Goal: Transaction & Acquisition: Purchase product/service

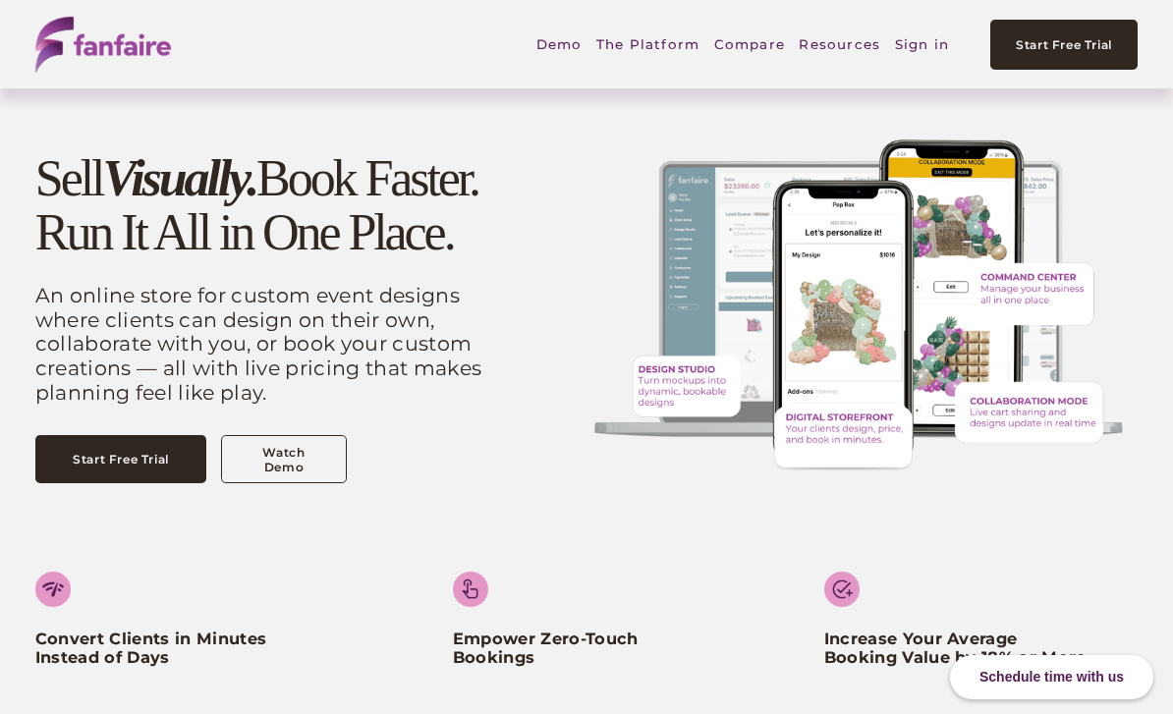
click at [924, 54] on link "Sign in" at bounding box center [922, 44] width 54 height 45
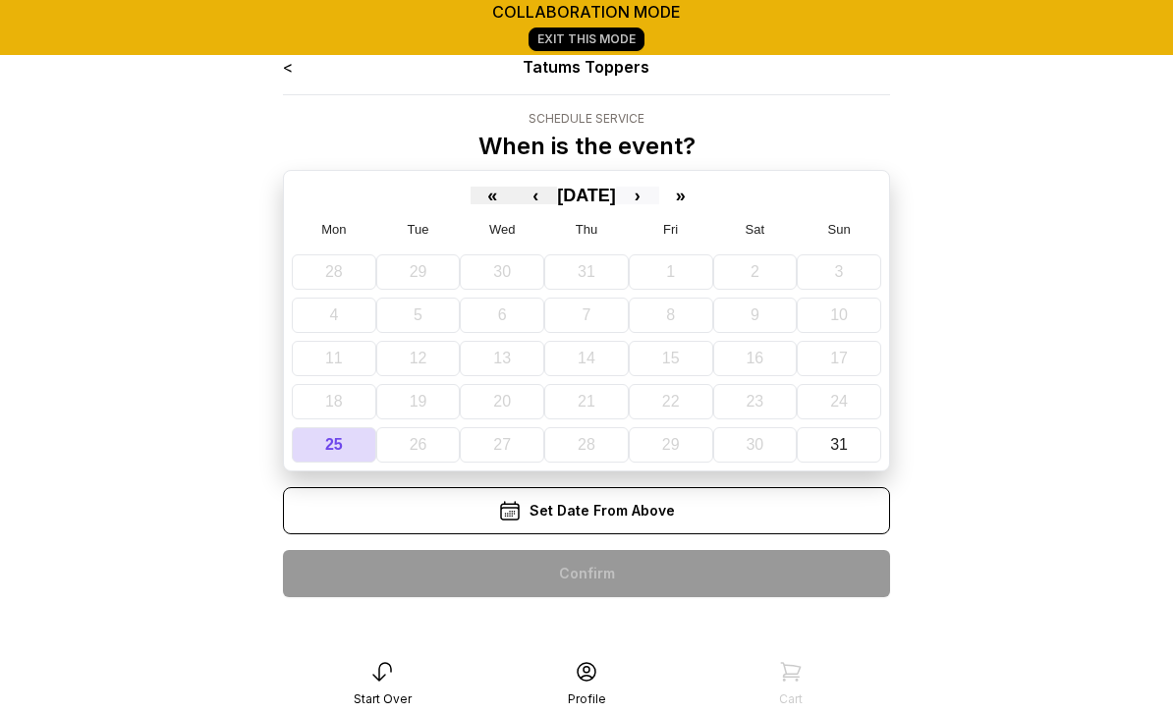
click at [658, 193] on button "›" at bounding box center [637, 196] width 43 height 18
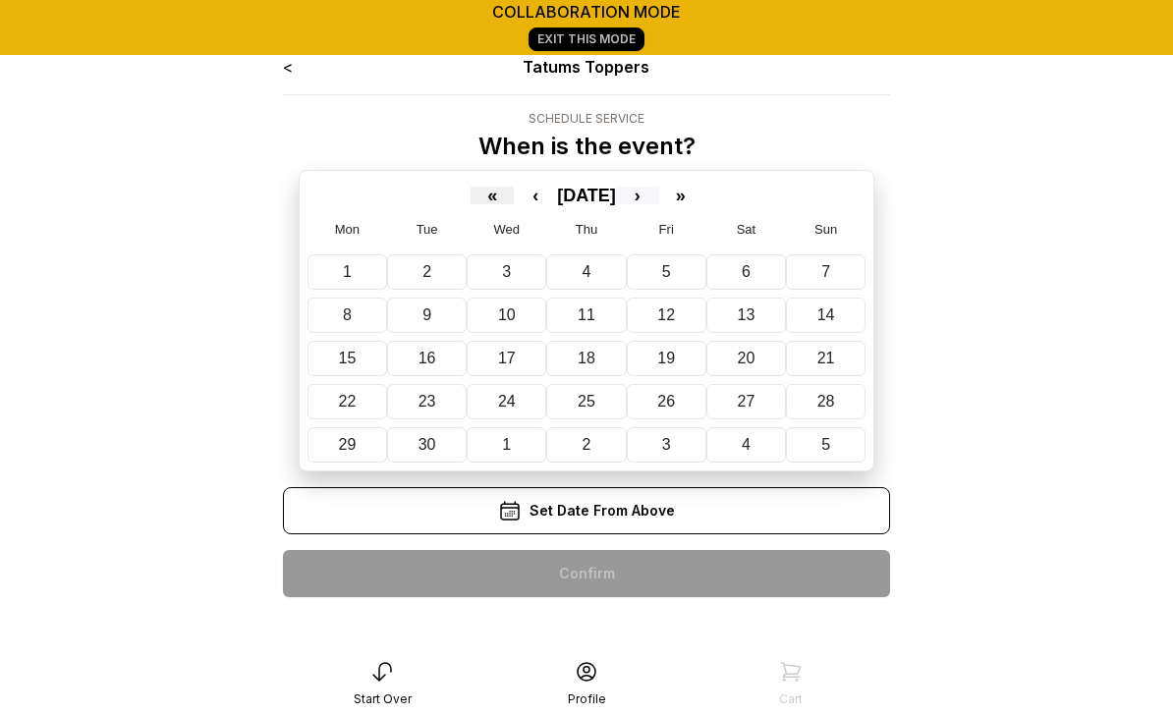
click at [659, 200] on button "›" at bounding box center [637, 196] width 43 height 18
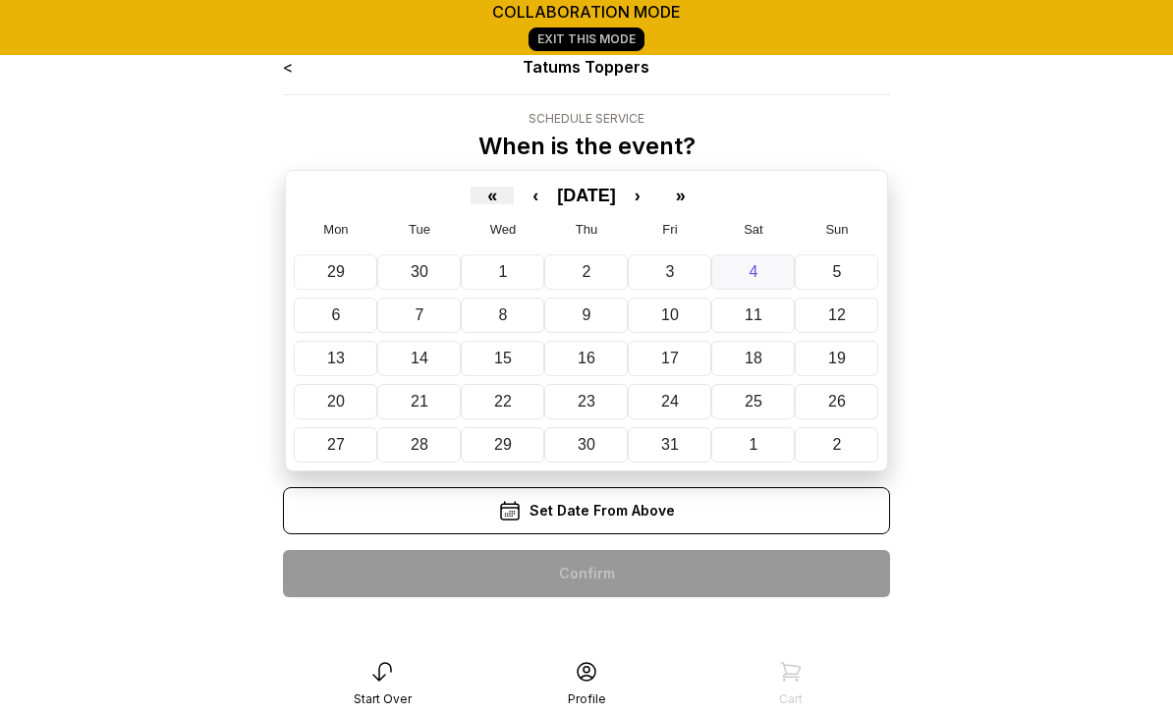
click at [762, 278] on button "4" at bounding box center [754, 272] width 84 height 35
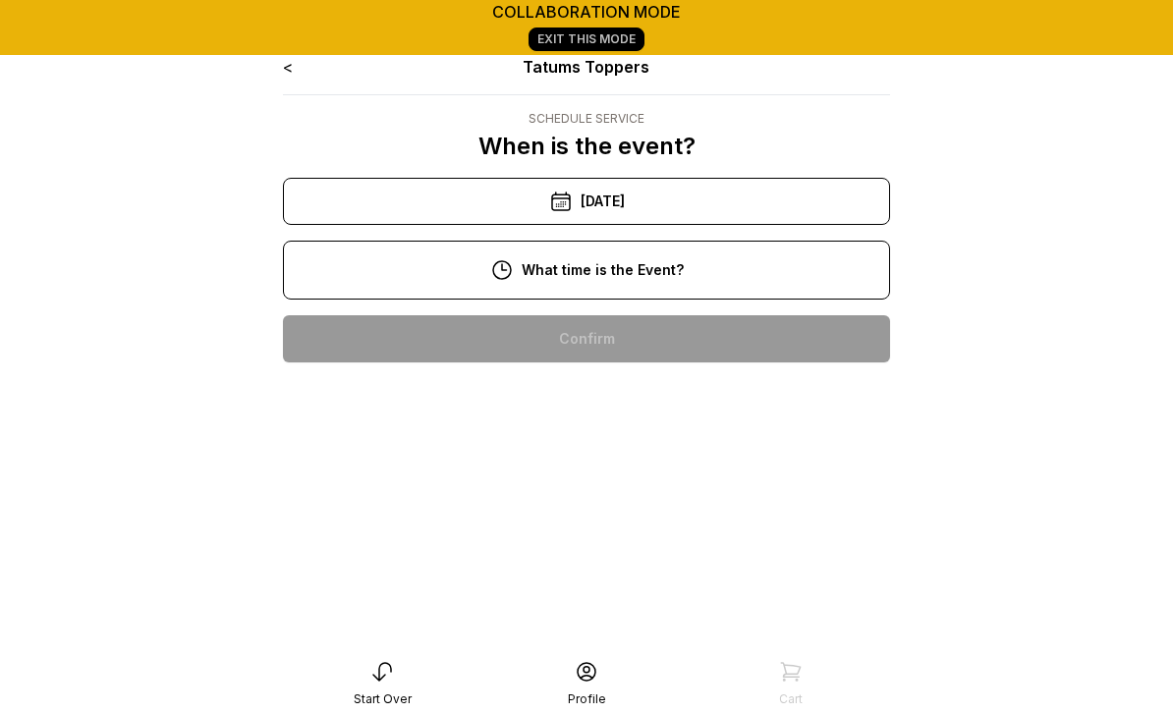
click at [618, 405] on div "11:00 am" at bounding box center [587, 401] width 576 height 47
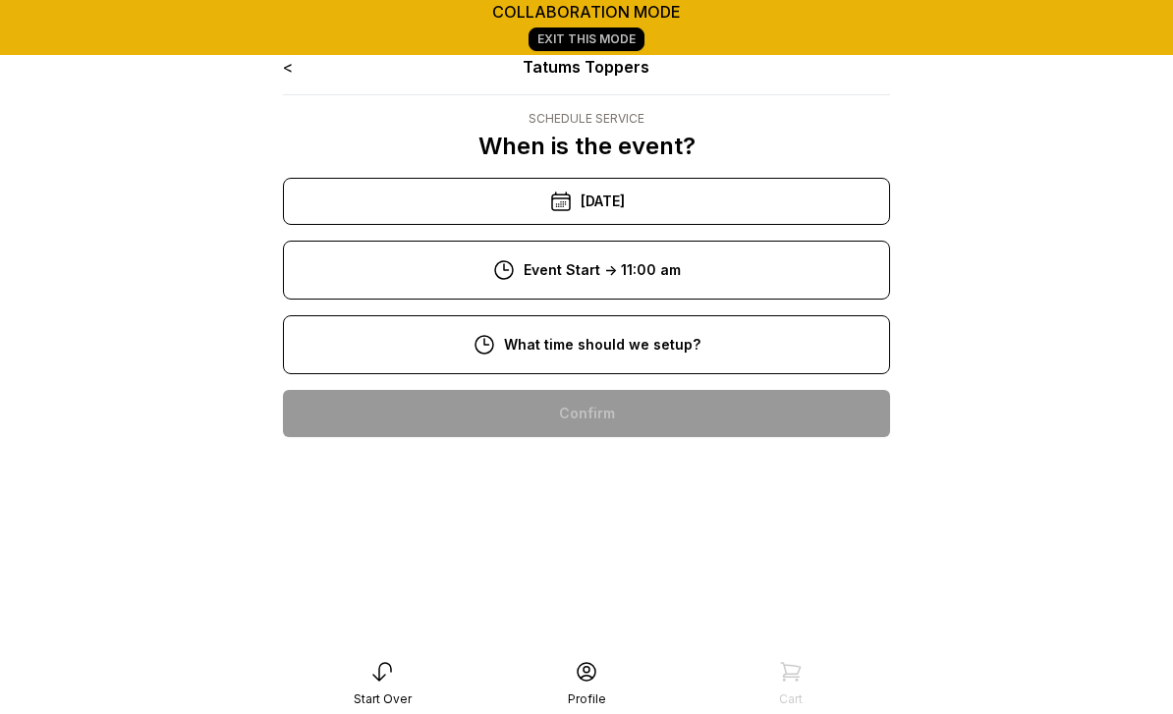
click at [611, 411] on div "8:00 am" at bounding box center [587, 413] width 576 height 47
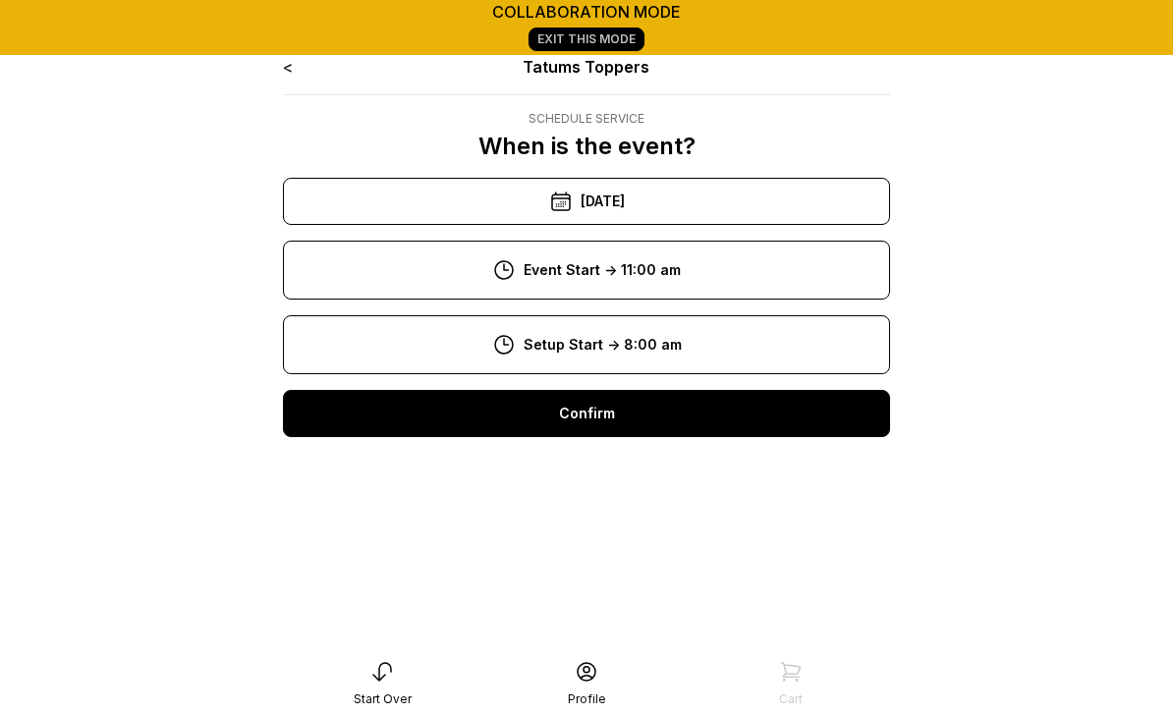
click at [603, 417] on div "Confirm" at bounding box center [586, 413] width 607 height 47
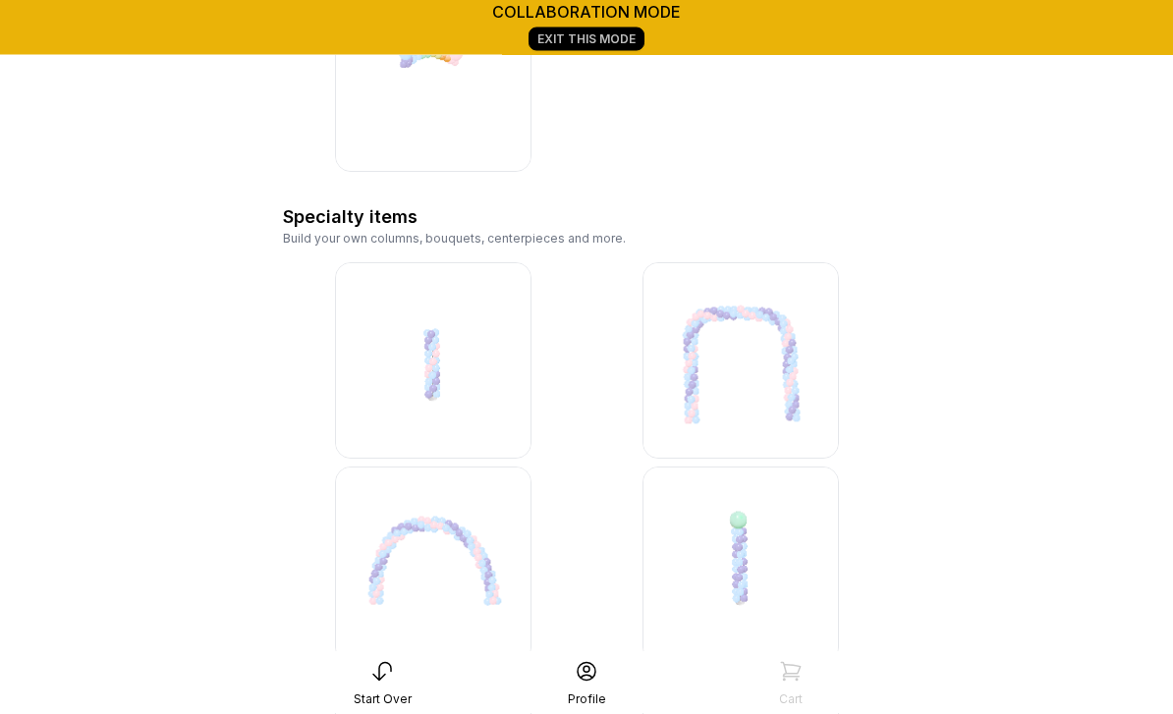
scroll to position [3026, 0]
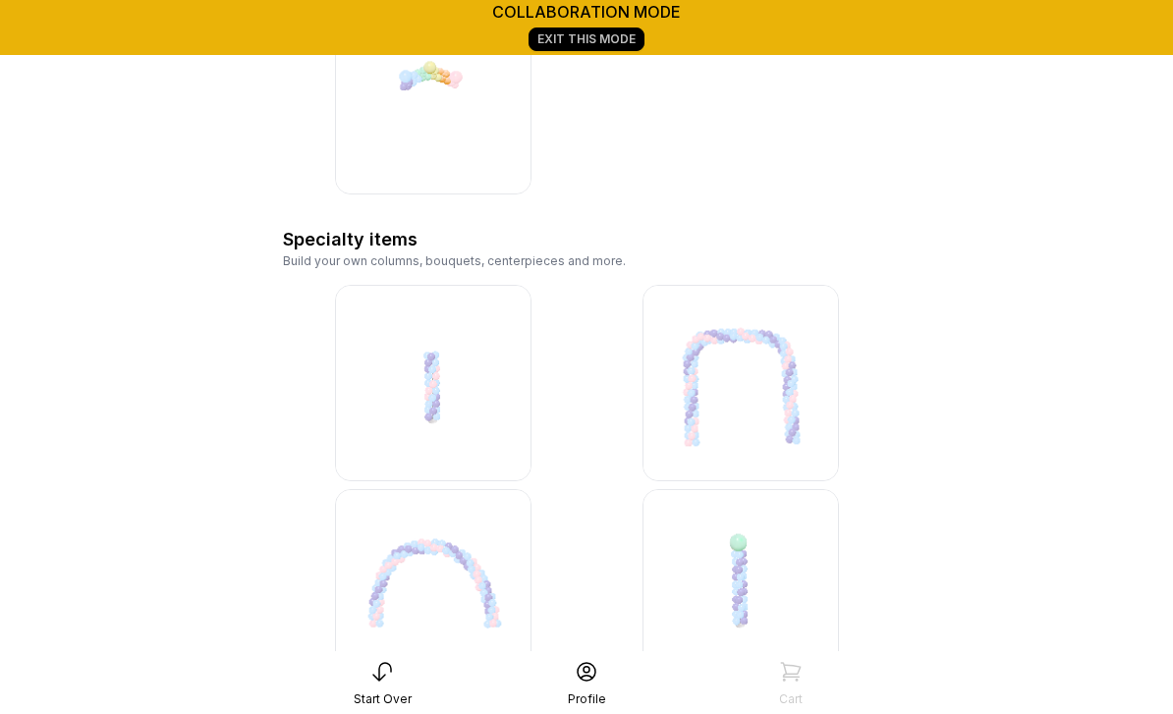
click at [461, 570] on img at bounding box center [433, 587] width 197 height 197
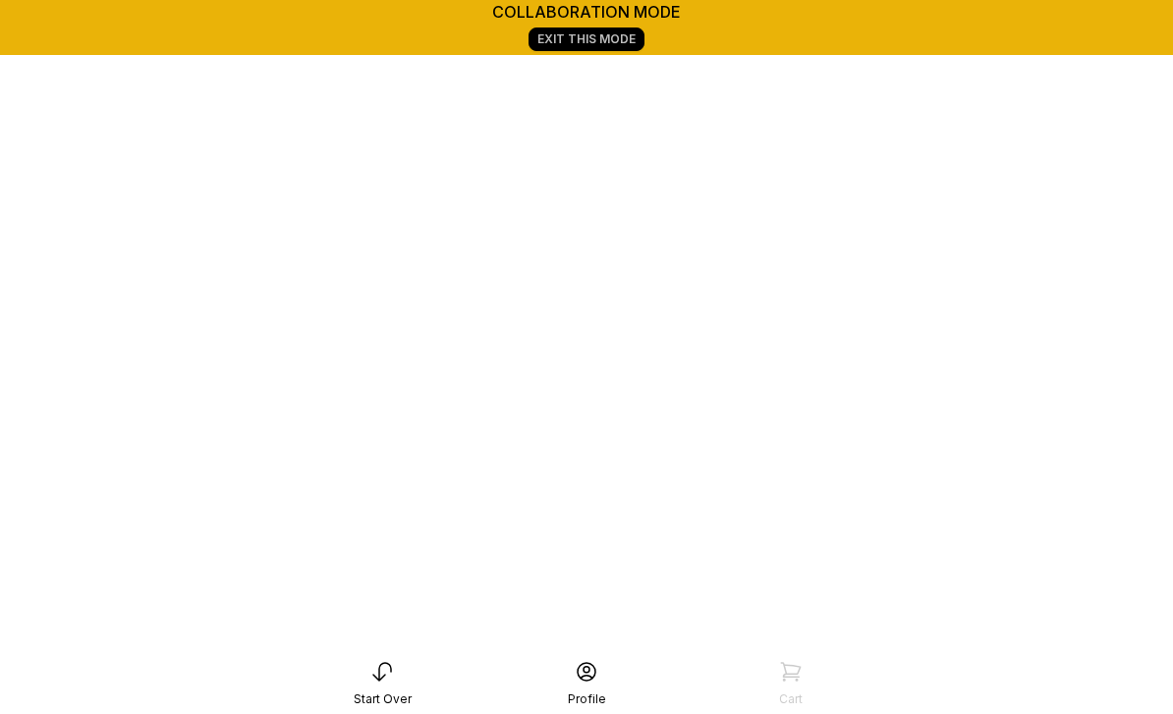
scroll to position [338, 0]
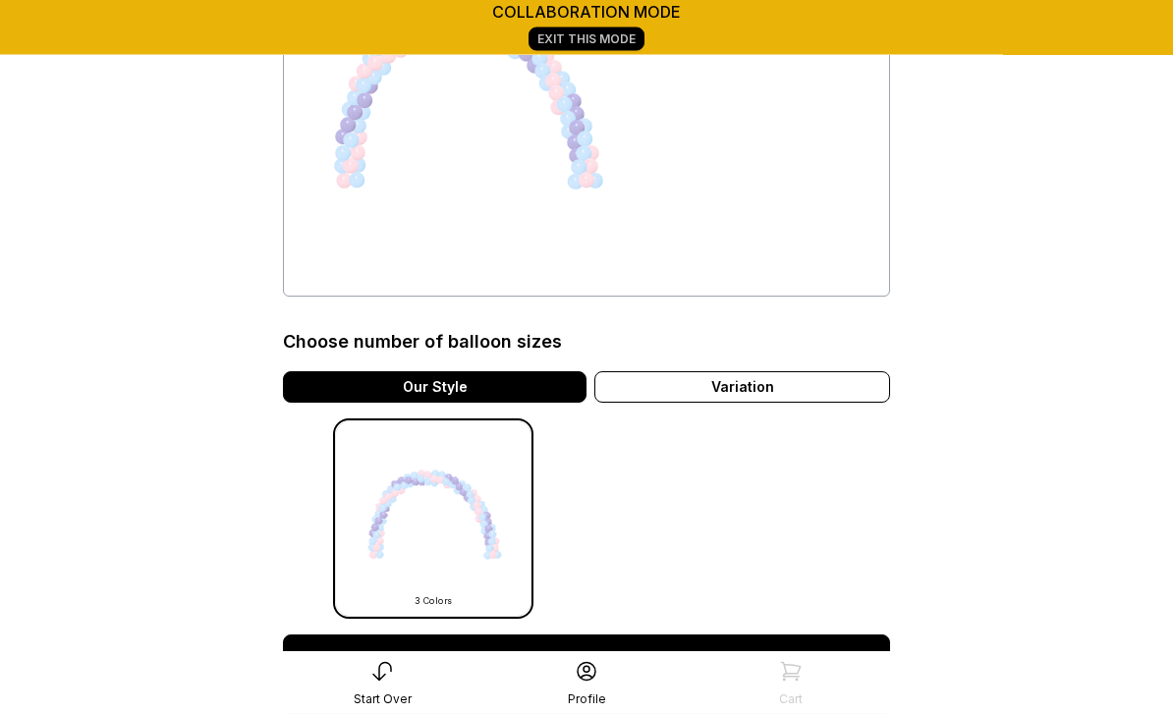
scroll to position [274, 0]
click at [375, 684] on icon at bounding box center [383, 672] width 24 height 24
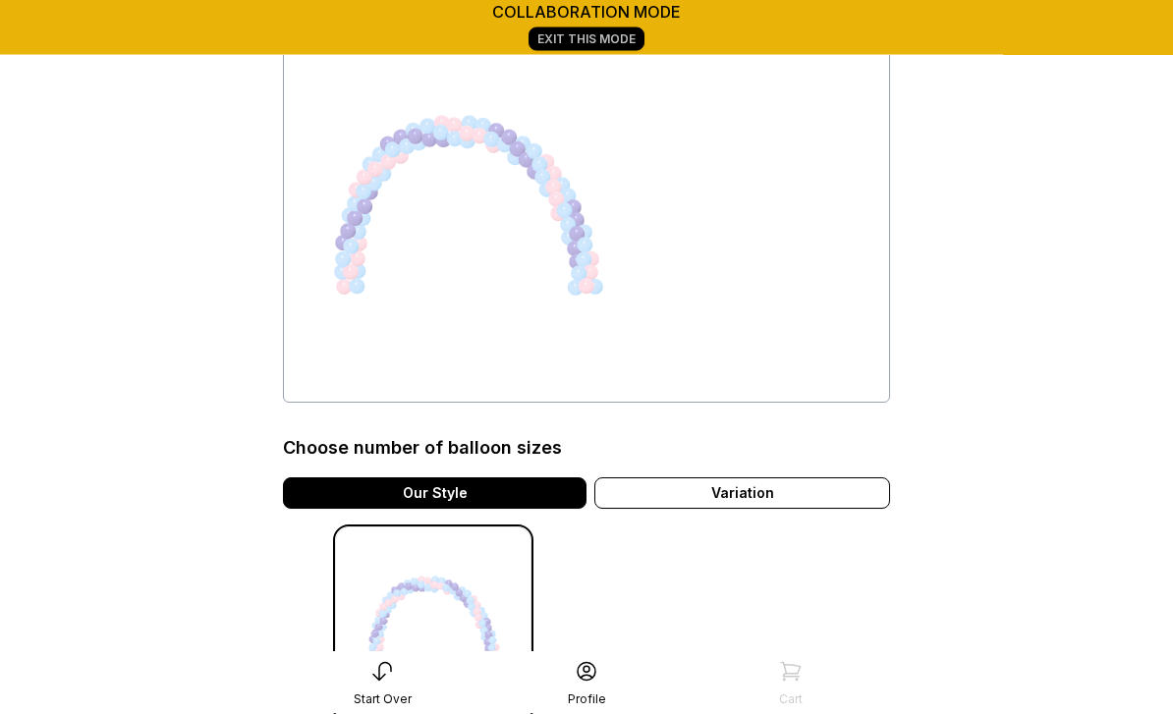
scroll to position [0, 0]
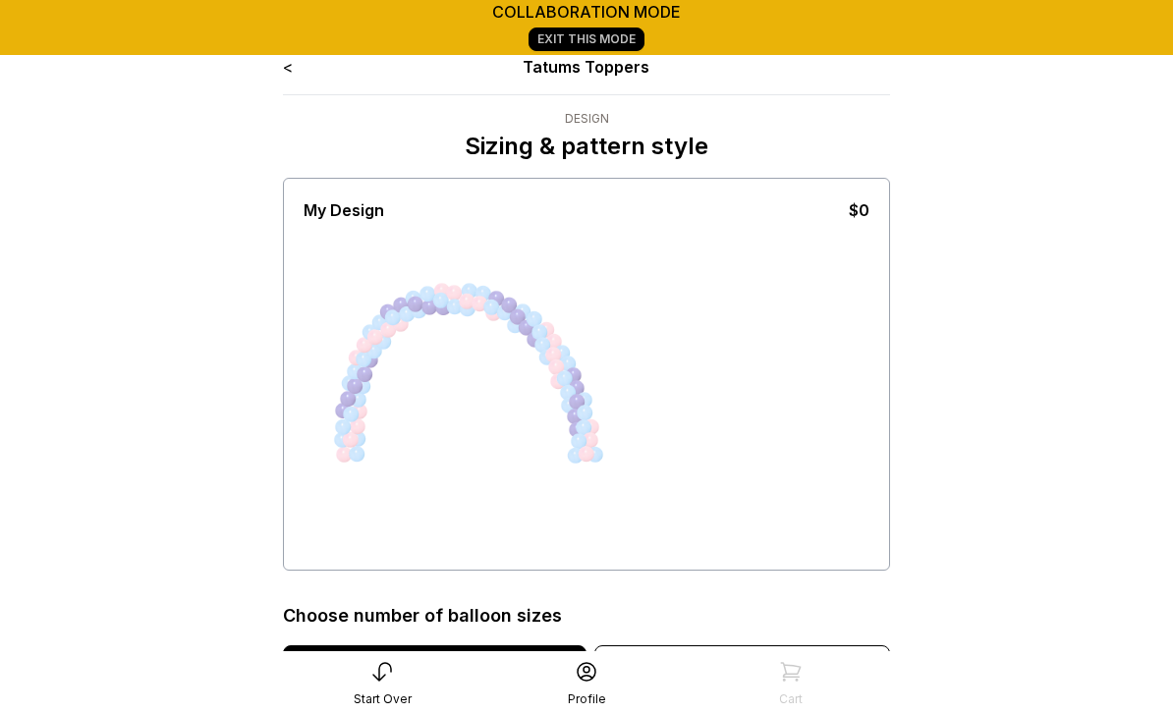
click at [283, 72] on link "<" at bounding box center [288, 67] width 10 height 20
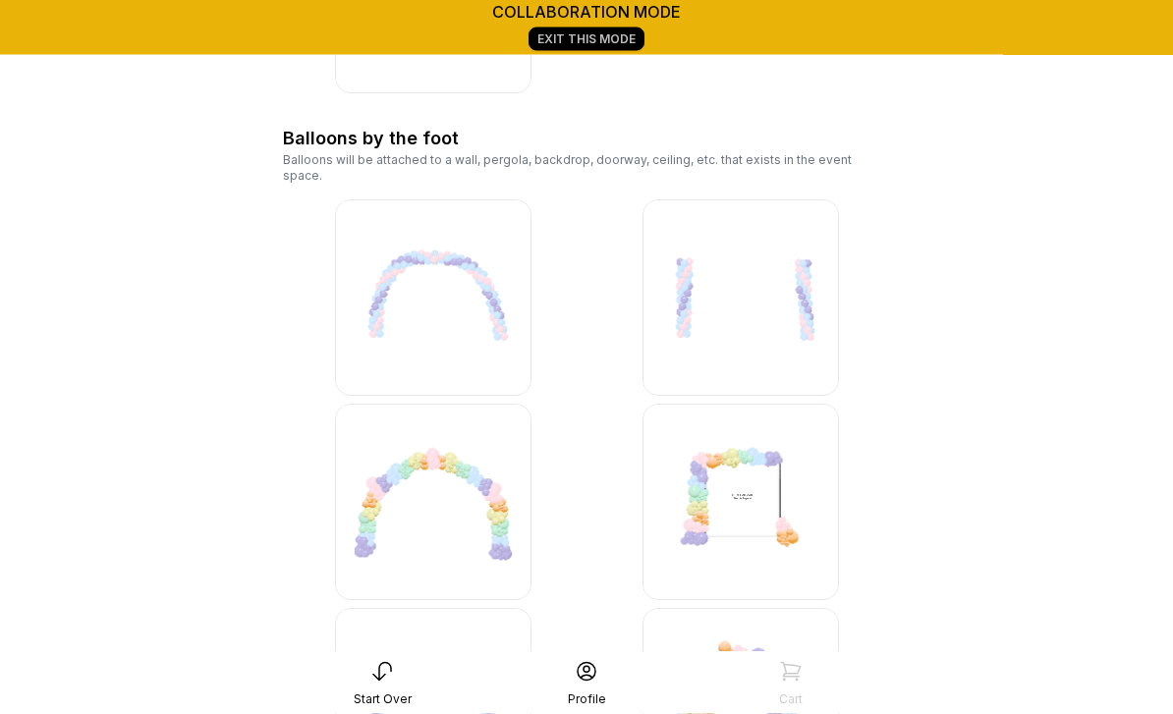
scroll to position [987, 0]
click at [490, 514] on img at bounding box center [433, 500] width 197 height 197
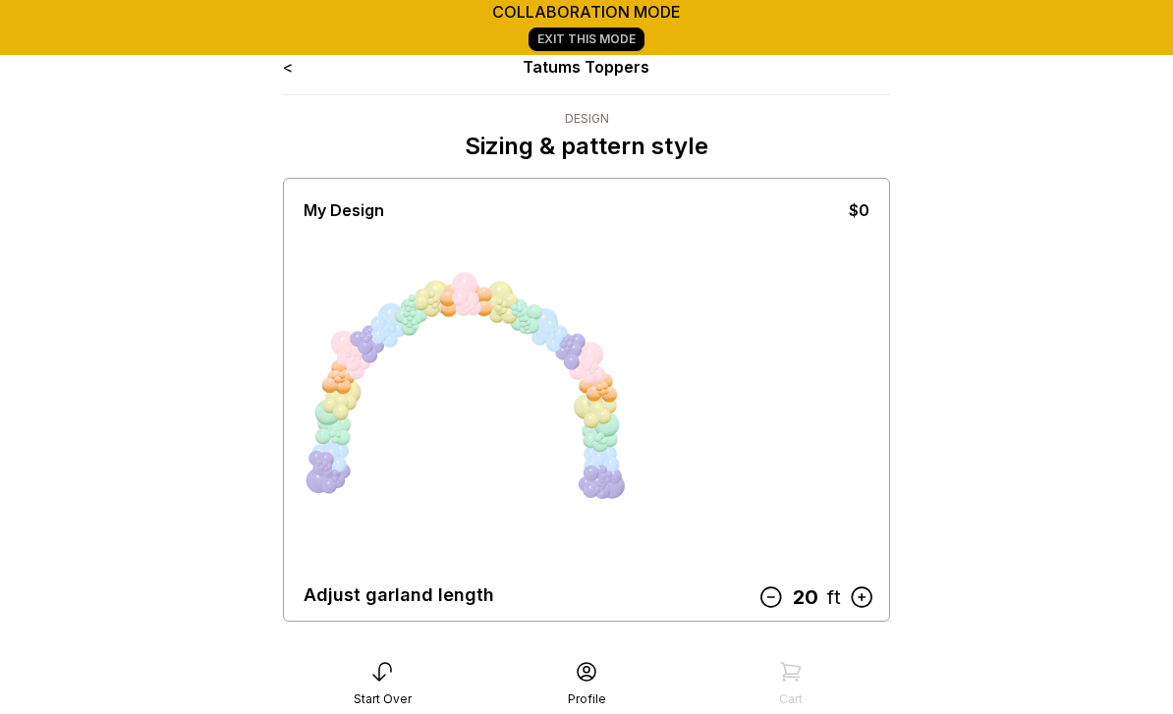
click at [767, 595] on icon at bounding box center [772, 598] width 26 height 26
click at [766, 594] on icon at bounding box center [776, 598] width 26 height 26
click at [771, 596] on icon at bounding box center [776, 598] width 26 height 26
click at [771, 596] on icon at bounding box center [777, 598] width 26 height 26
click at [771, 596] on icon at bounding box center [776, 598] width 26 height 26
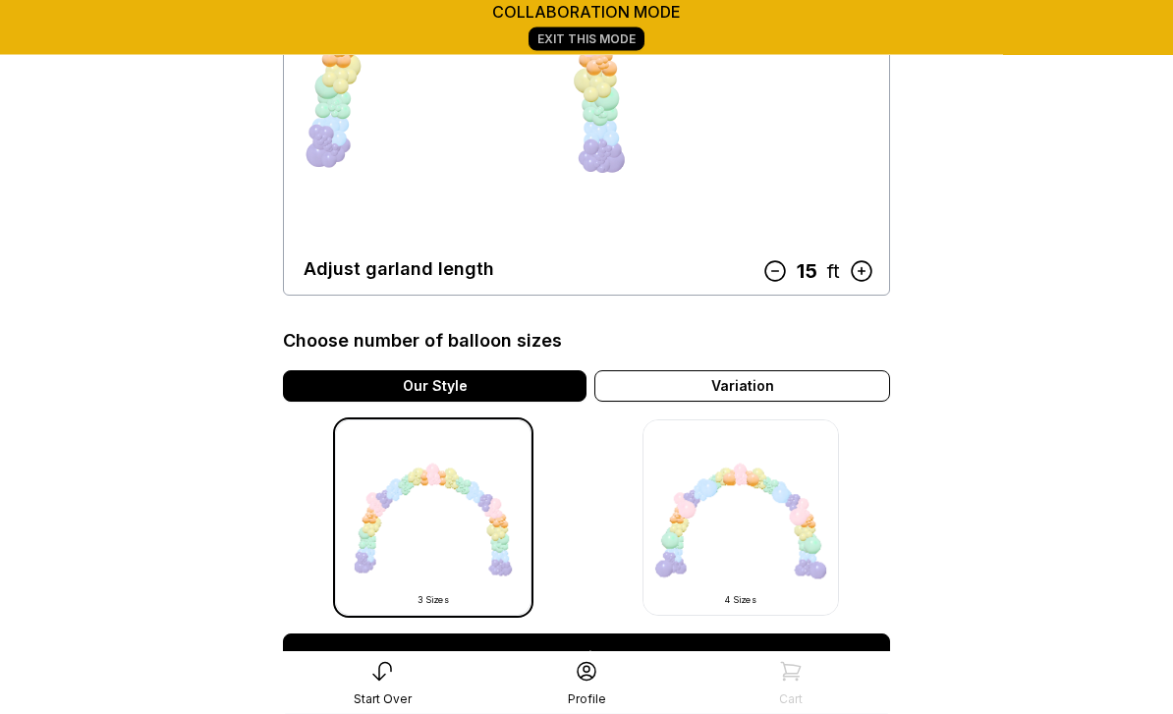
scroll to position [326, 0]
click at [620, 658] on link "Continue" at bounding box center [586, 657] width 607 height 47
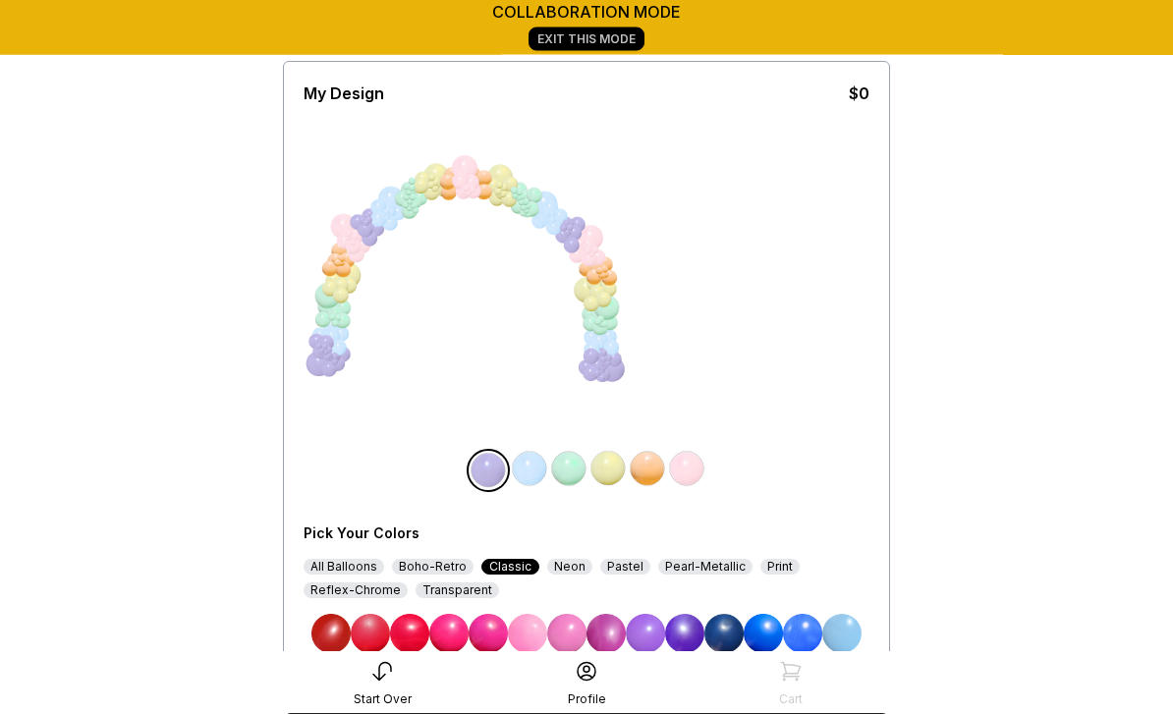
scroll to position [121, 0]
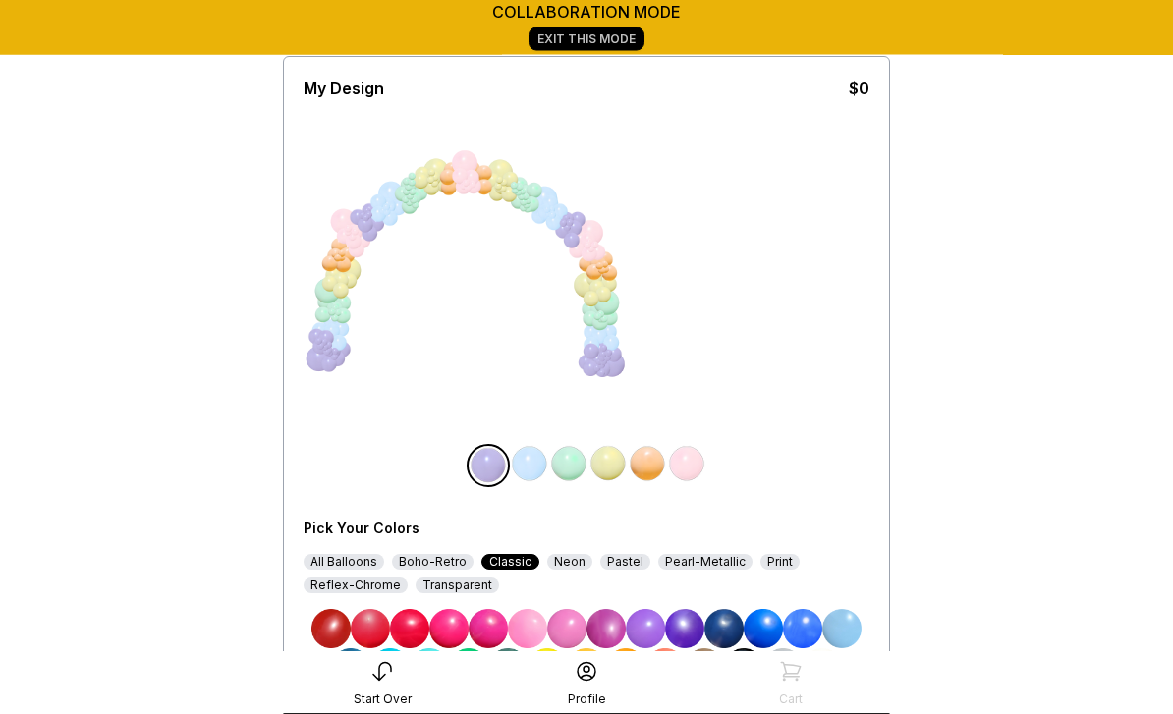
click at [451, 624] on img at bounding box center [448, 629] width 39 height 39
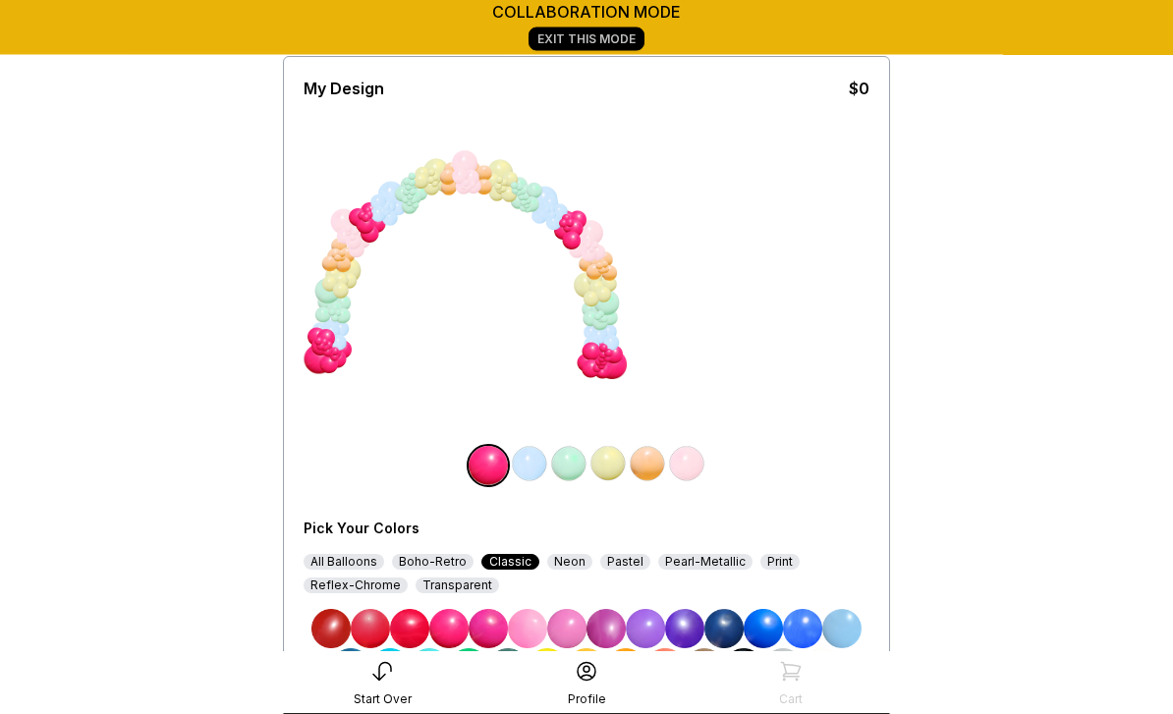
click at [528, 622] on img at bounding box center [527, 629] width 39 height 39
click at [571, 624] on img at bounding box center [566, 629] width 39 height 39
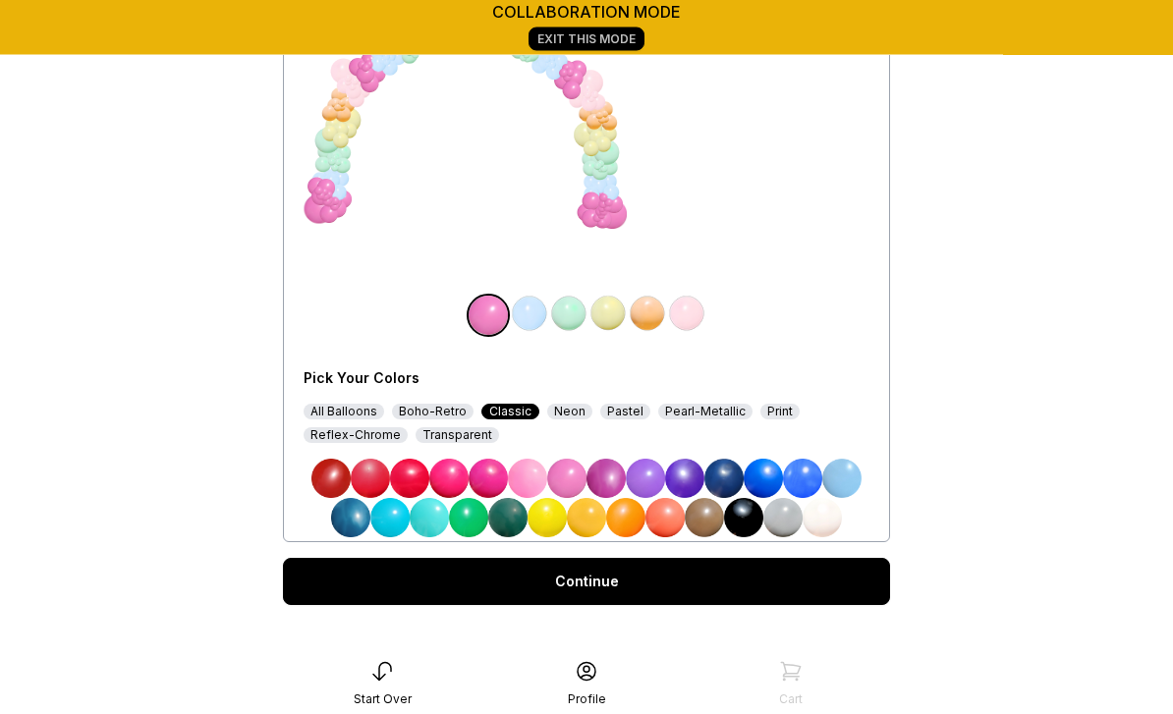
scroll to position [262, 0]
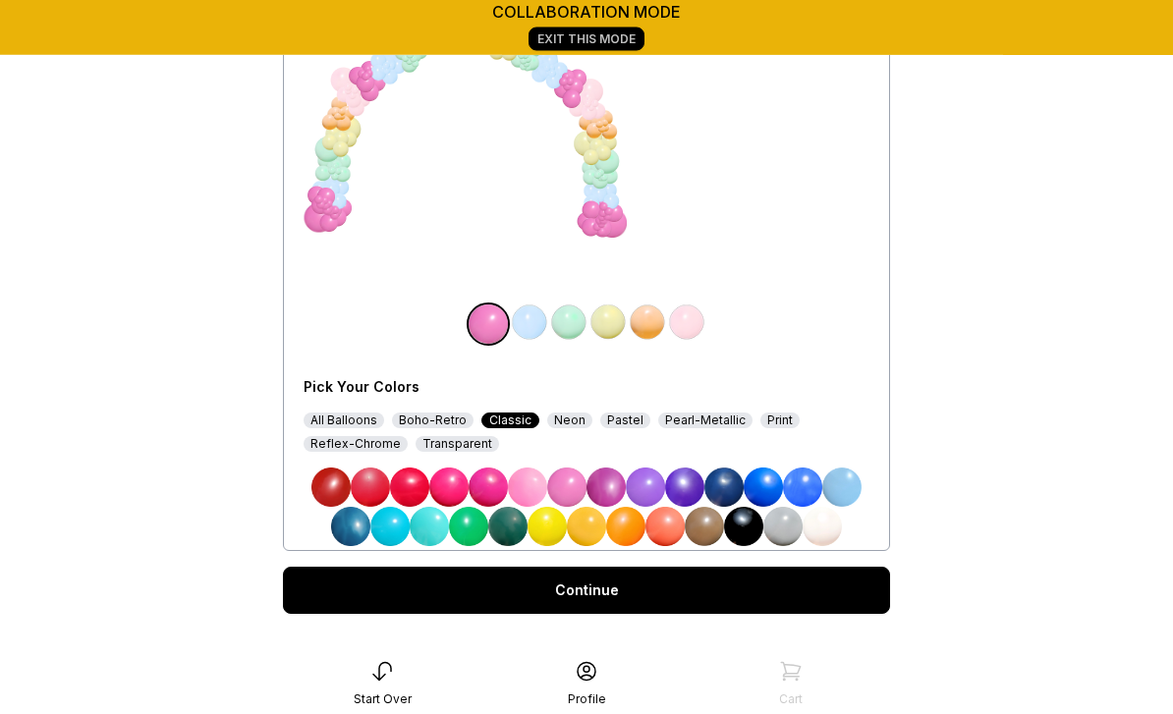
click at [452, 482] on img at bounding box center [448, 488] width 39 height 39
click at [601, 592] on link "Continue" at bounding box center [586, 590] width 607 height 47
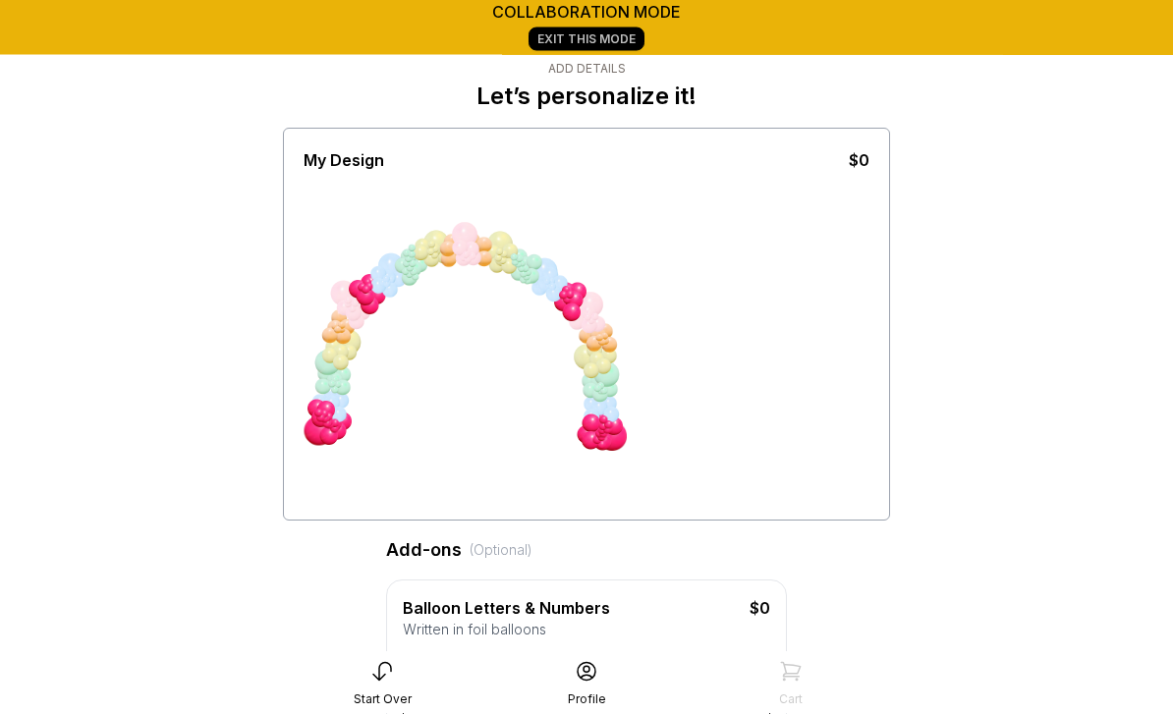
scroll to position [49, 0]
click at [587, 339] on div at bounding box center [595, 345] width 19 height 19
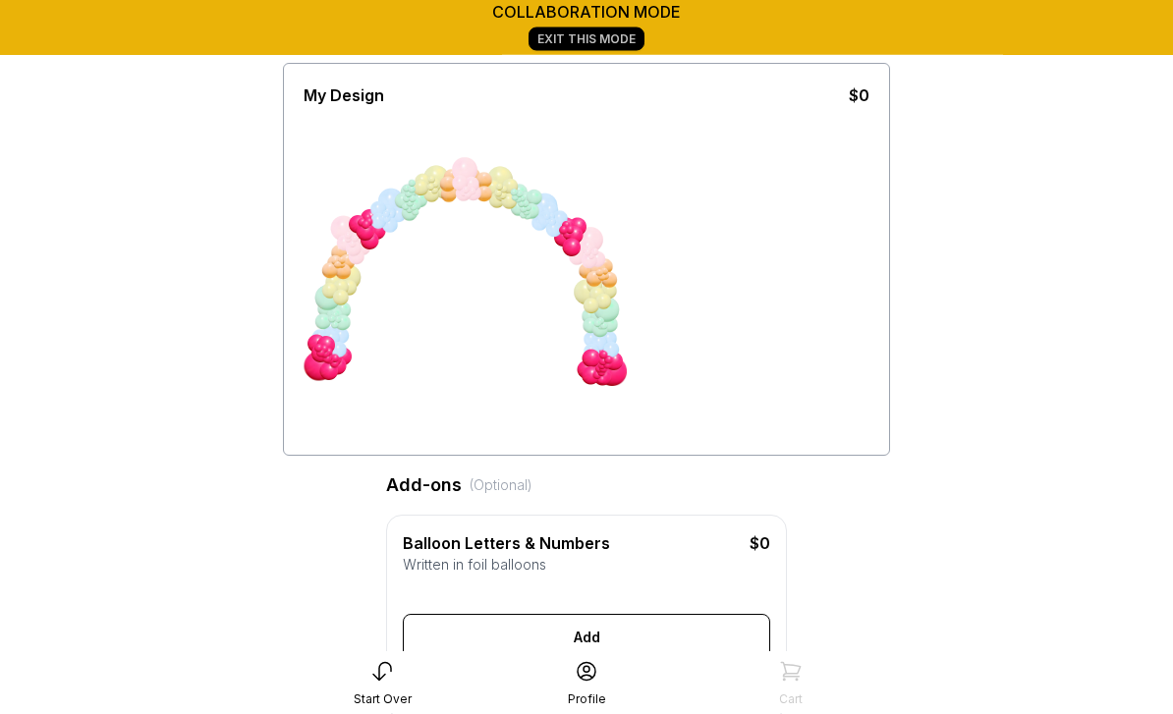
scroll to position [0, 0]
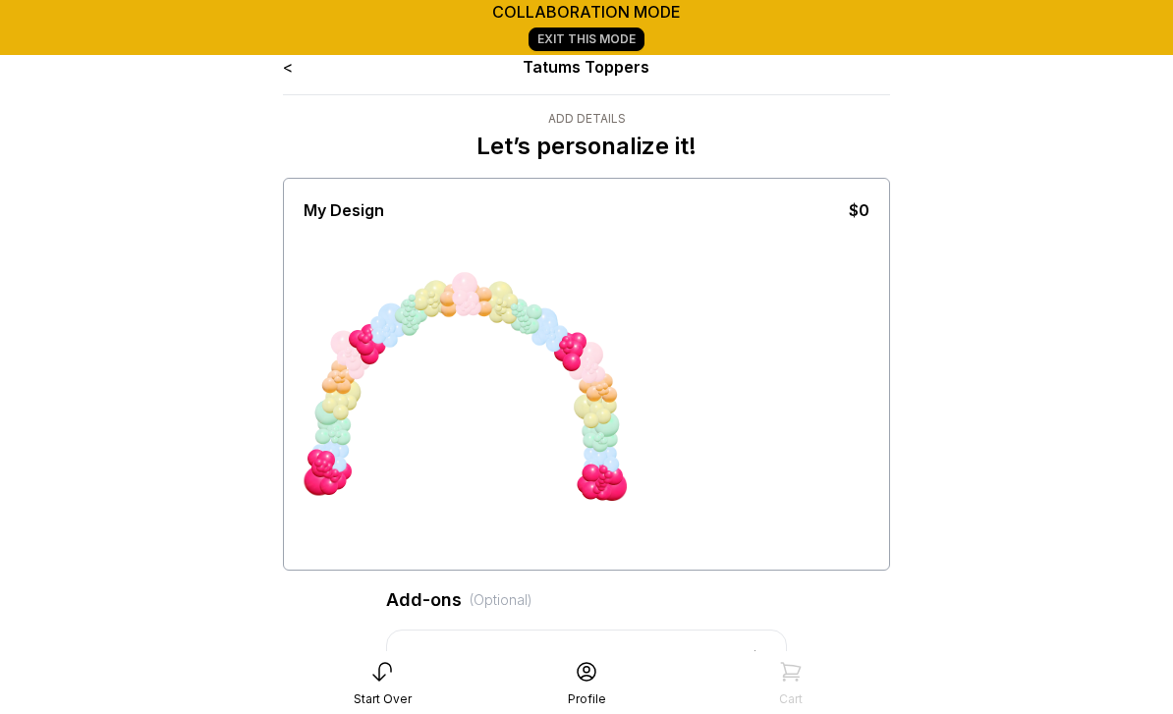
click at [291, 60] on link "<" at bounding box center [288, 67] width 10 height 20
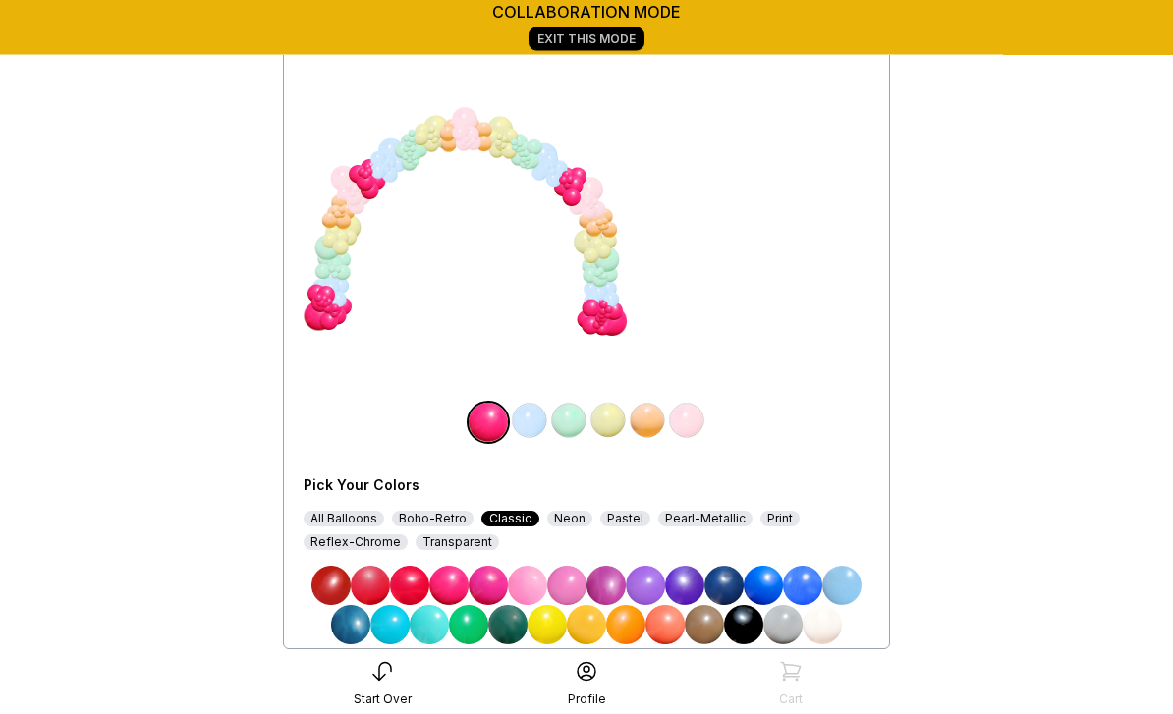
scroll to position [165, 0]
click at [321, 261] on div at bounding box center [328, 247] width 29 height 29
click at [535, 585] on img at bounding box center [527, 585] width 39 height 39
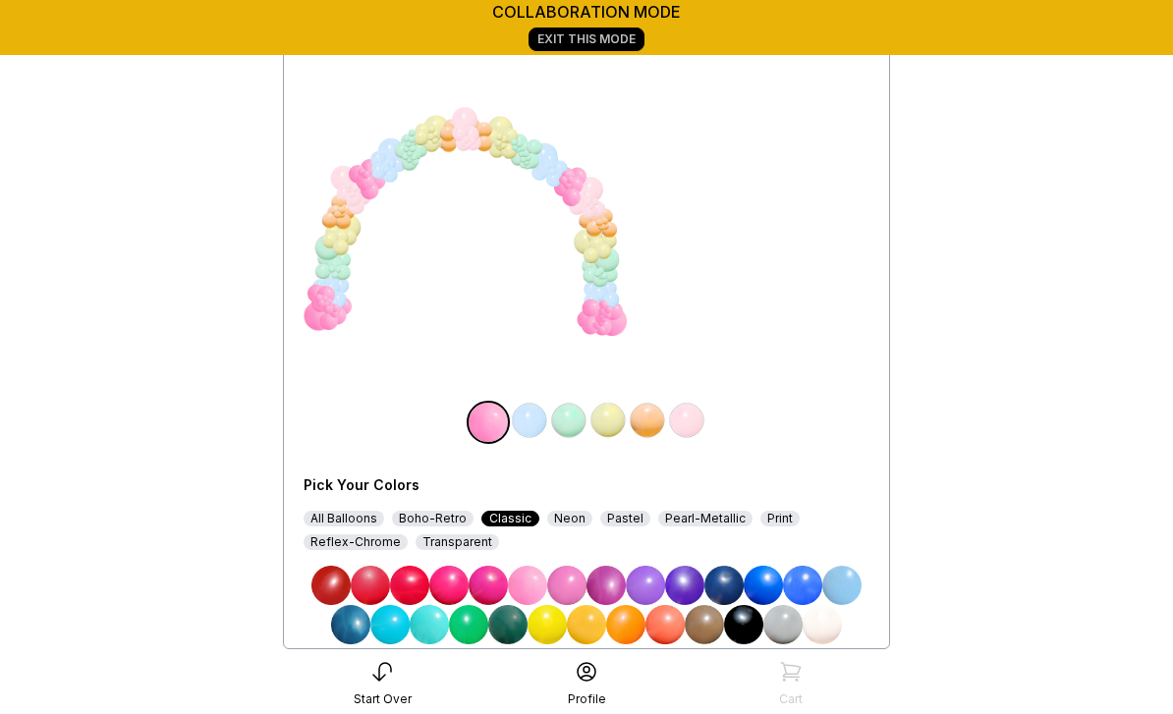
click at [534, 423] on img at bounding box center [529, 420] width 39 height 39
click at [447, 584] on img at bounding box center [448, 585] width 39 height 39
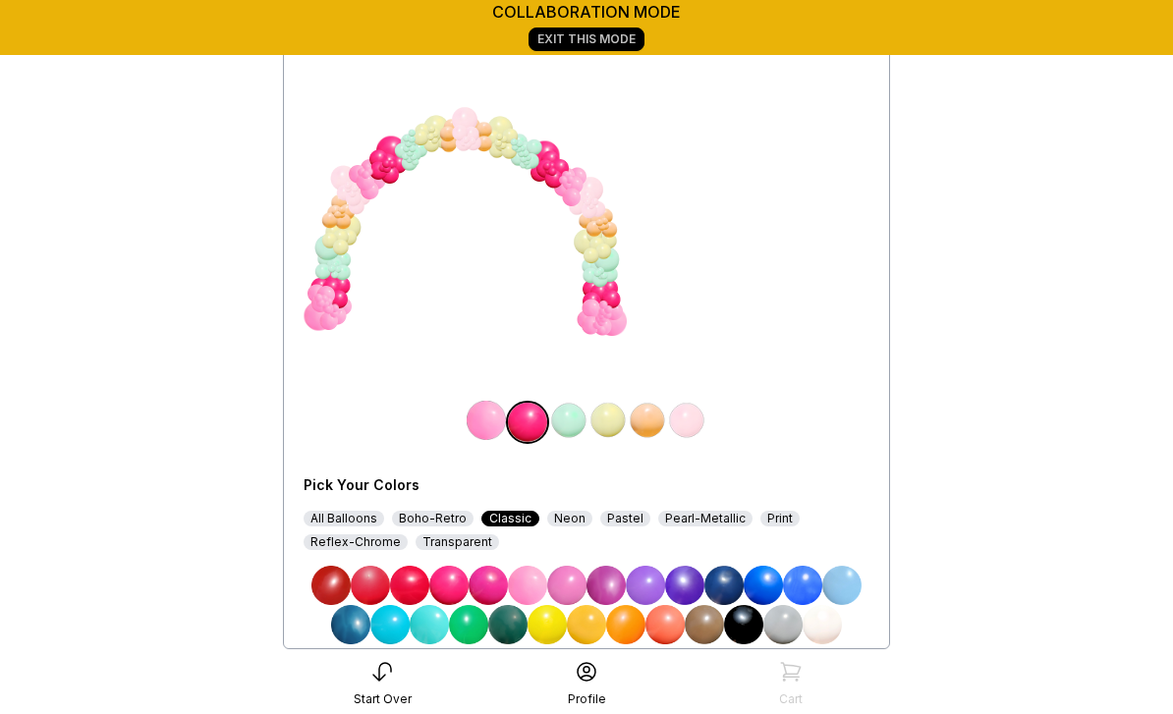
click at [576, 424] on img at bounding box center [568, 420] width 39 height 39
click at [490, 587] on img at bounding box center [488, 585] width 39 height 39
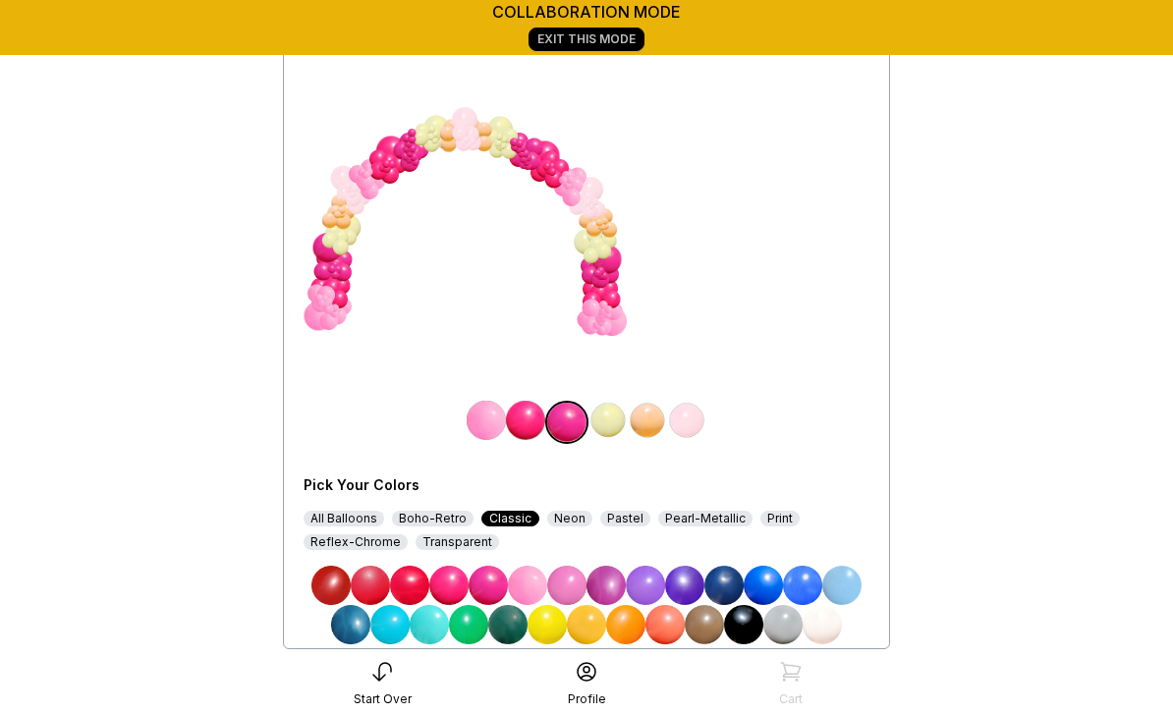
click at [609, 423] on img at bounding box center [608, 420] width 39 height 39
click at [611, 582] on img at bounding box center [606, 585] width 39 height 39
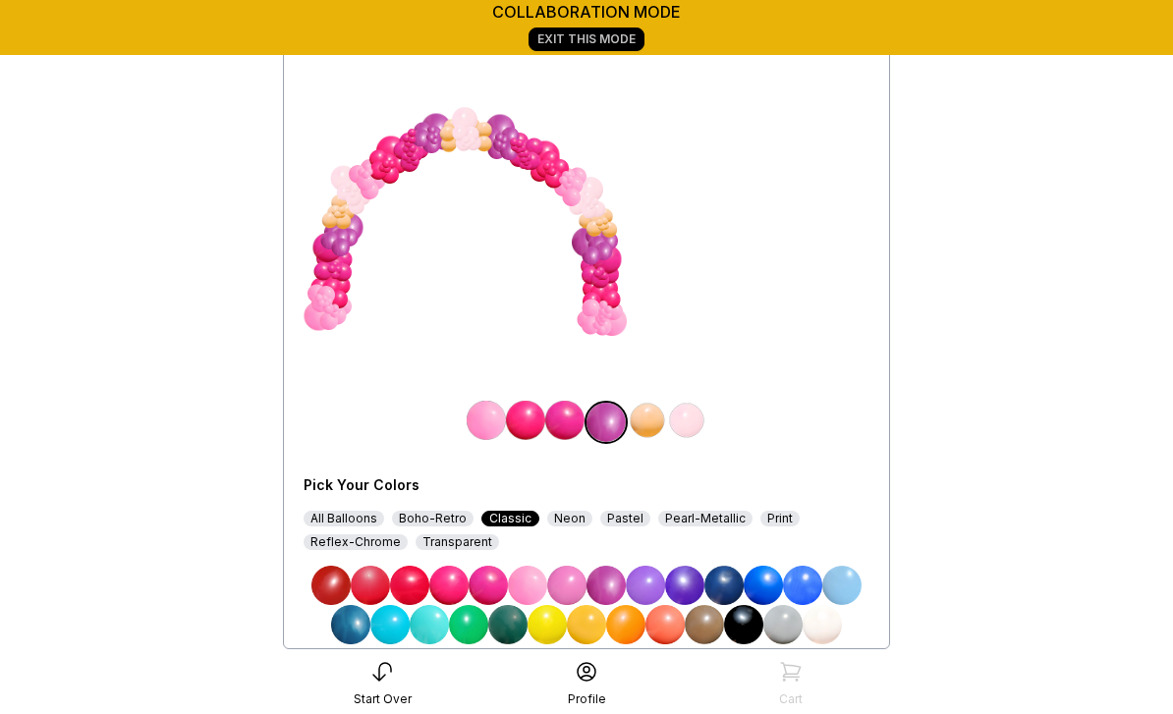
click at [578, 584] on img at bounding box center [566, 585] width 39 height 39
click at [649, 413] on img at bounding box center [647, 420] width 39 height 39
click at [719, 516] on div "Pearl-Metallic" at bounding box center [705, 519] width 94 height 16
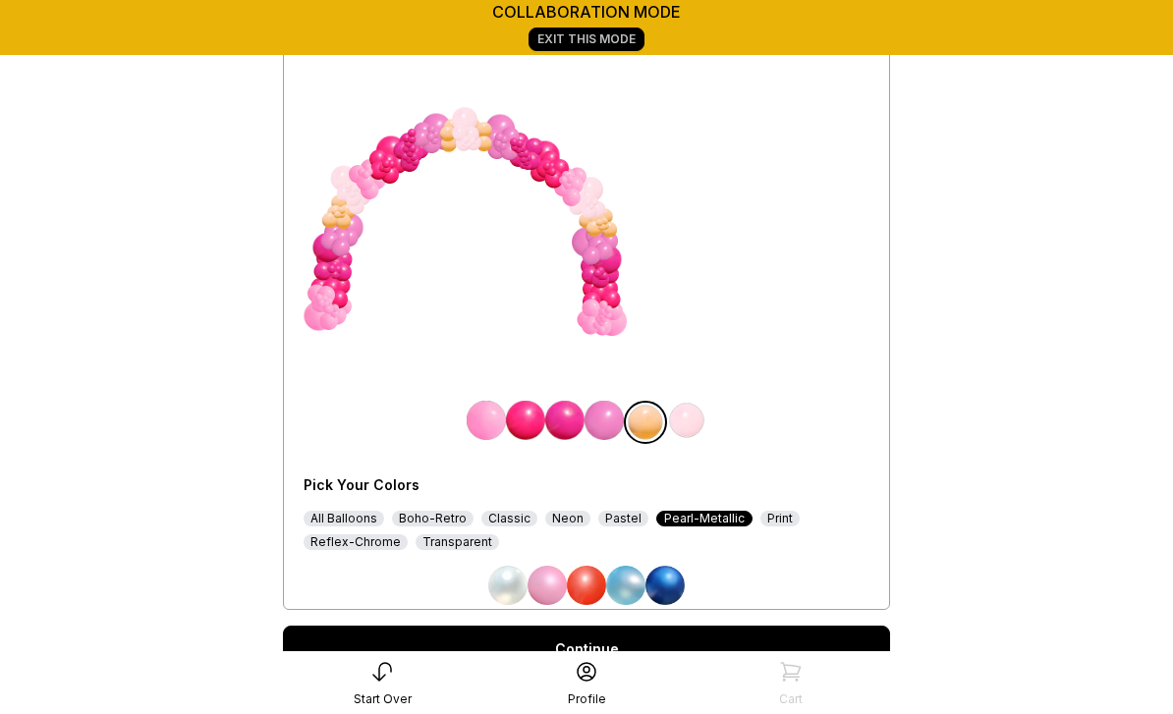
click at [551, 586] on img at bounding box center [547, 585] width 39 height 39
click at [693, 418] on img at bounding box center [686, 420] width 39 height 39
click at [611, 518] on div "Pastel" at bounding box center [624, 519] width 50 height 16
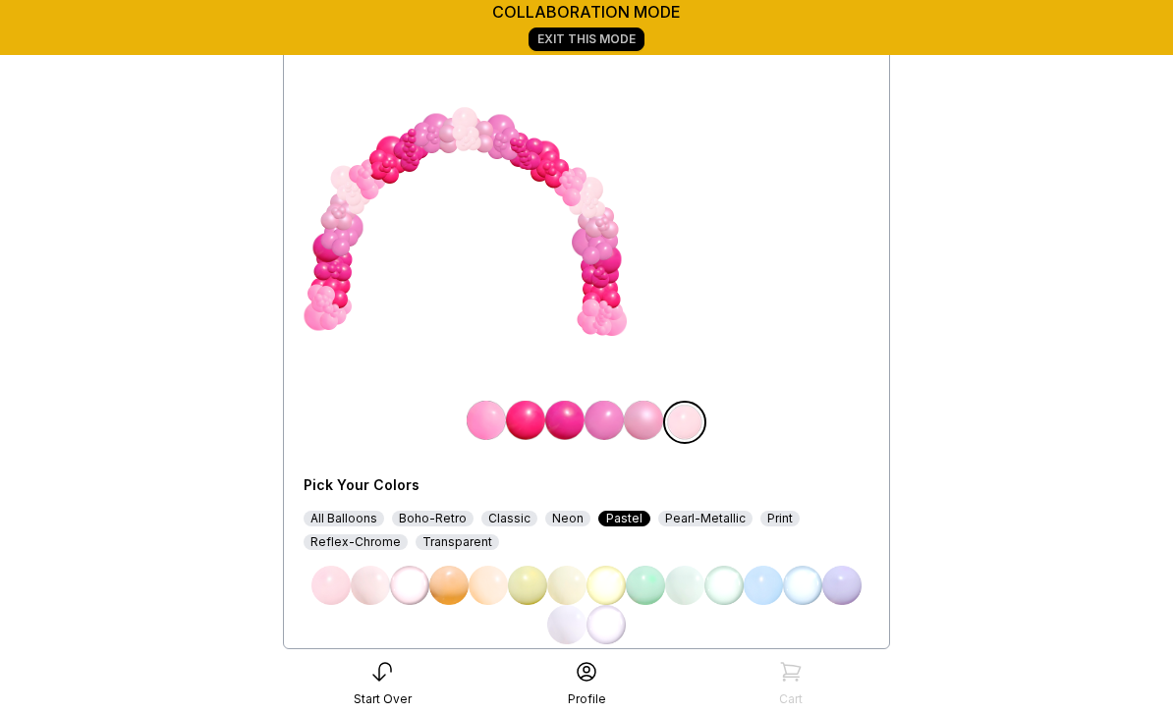
click at [561, 518] on div "Neon" at bounding box center [567, 519] width 45 height 16
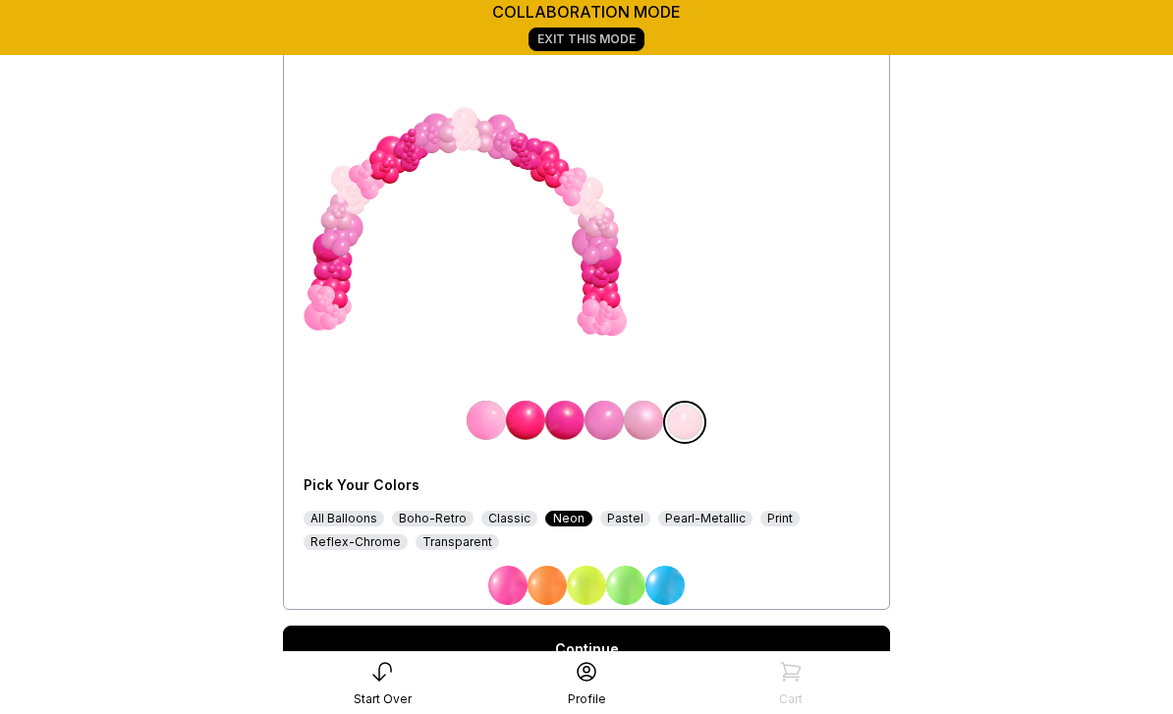
click at [506, 513] on div "Classic" at bounding box center [510, 519] width 56 height 16
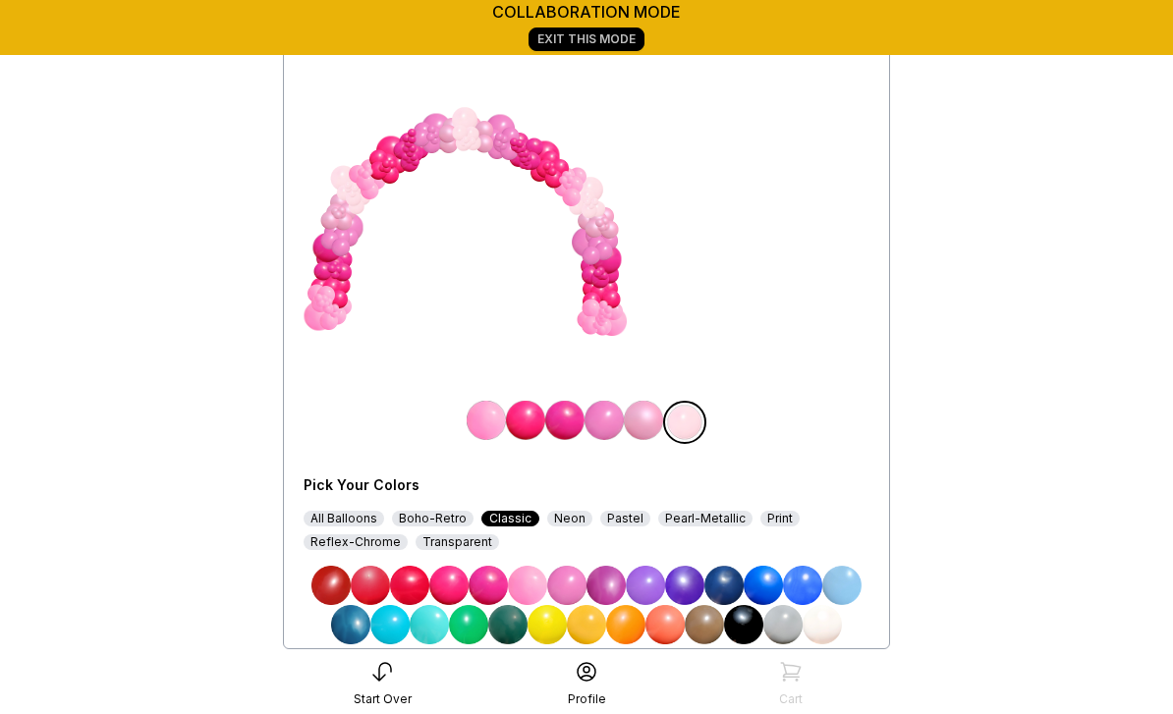
click at [570, 586] on img at bounding box center [566, 585] width 39 height 39
click at [828, 619] on img at bounding box center [822, 624] width 39 height 39
click at [636, 686] on link "Continue" at bounding box center [586, 688] width 607 height 47
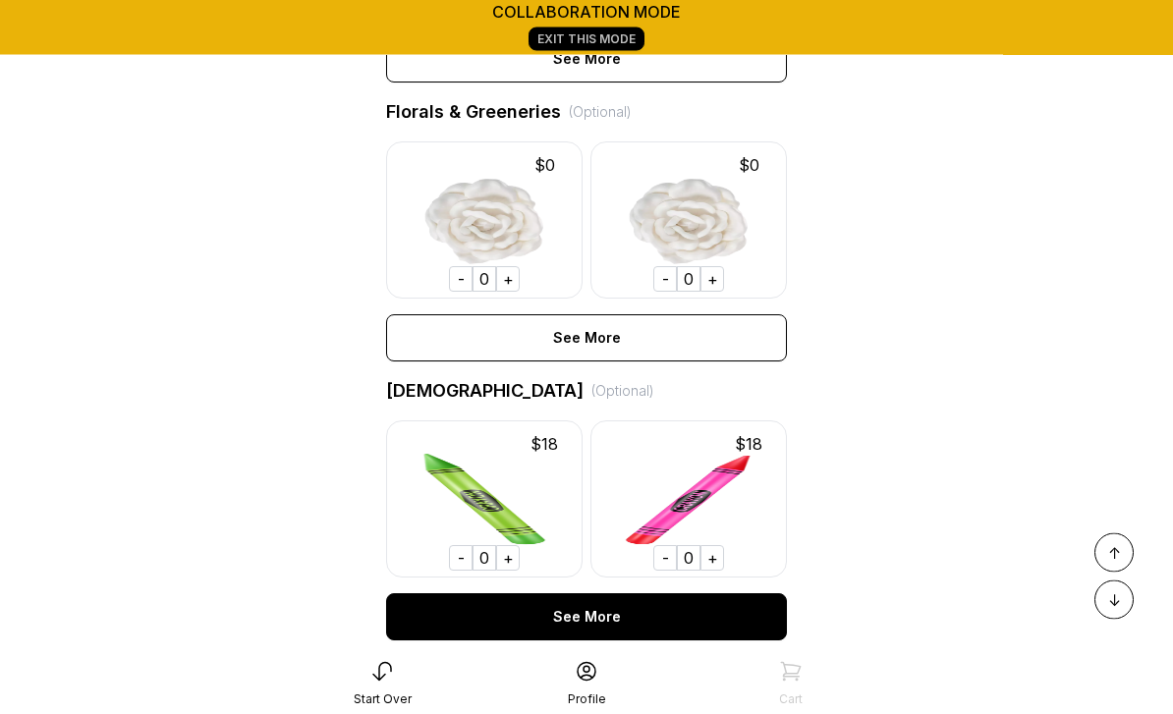
scroll to position [1220, 0]
click at [604, 620] on div "See More" at bounding box center [586, 617] width 401 height 47
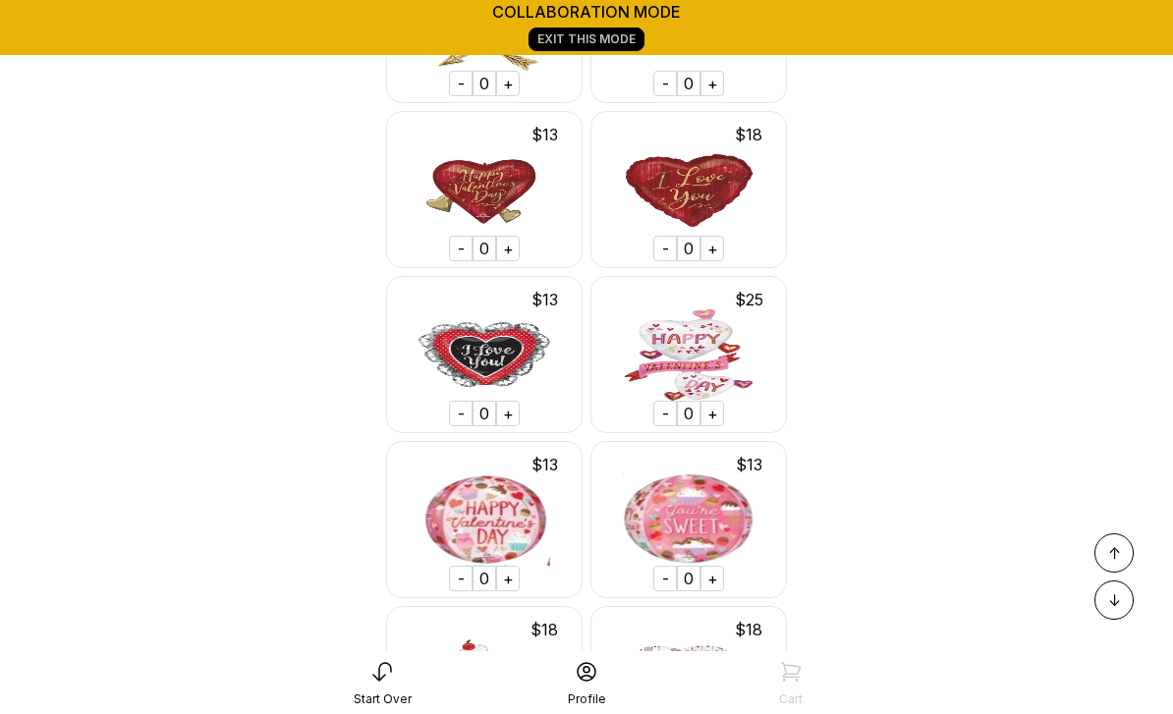
scroll to position [11304, 0]
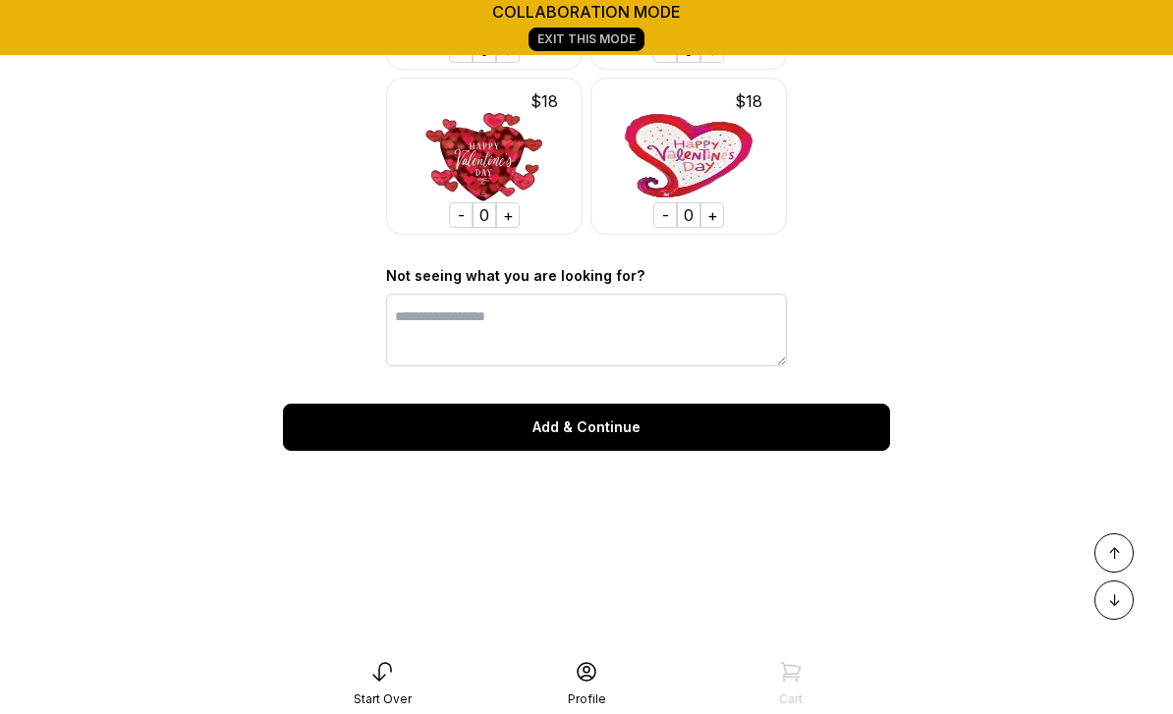
click at [605, 428] on div "Add & Continue" at bounding box center [586, 427] width 607 height 47
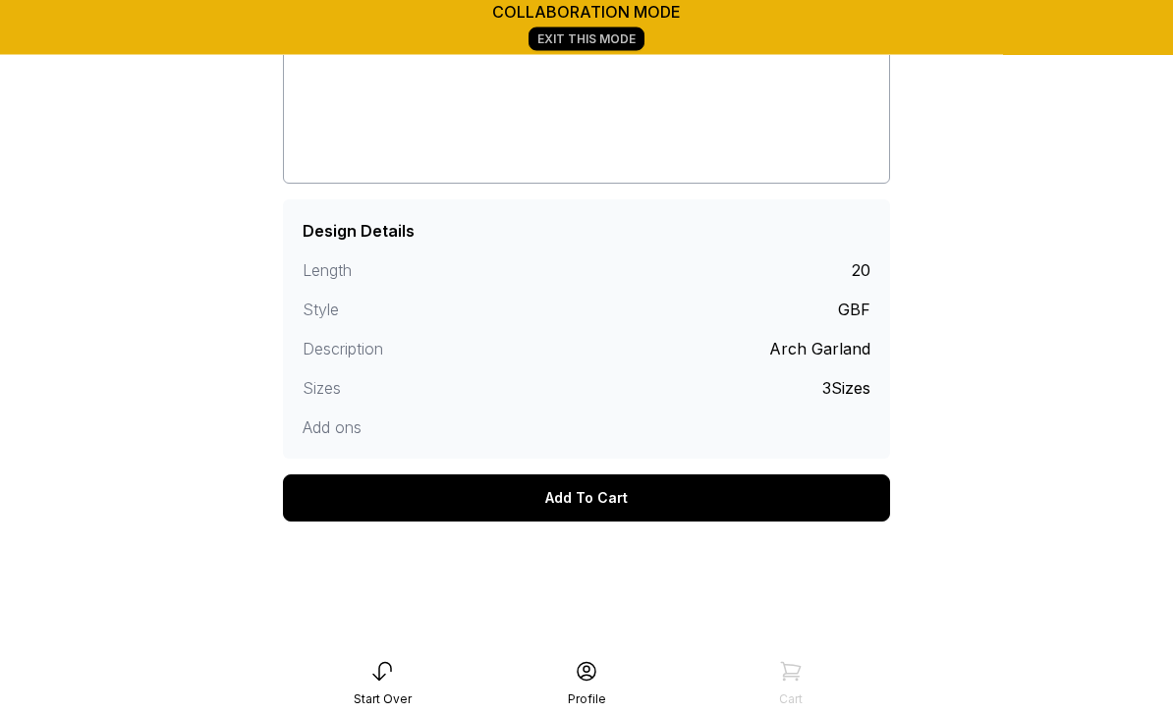
scroll to position [371, 0]
click at [589, 497] on div "Add To Cart" at bounding box center [586, 498] width 607 height 47
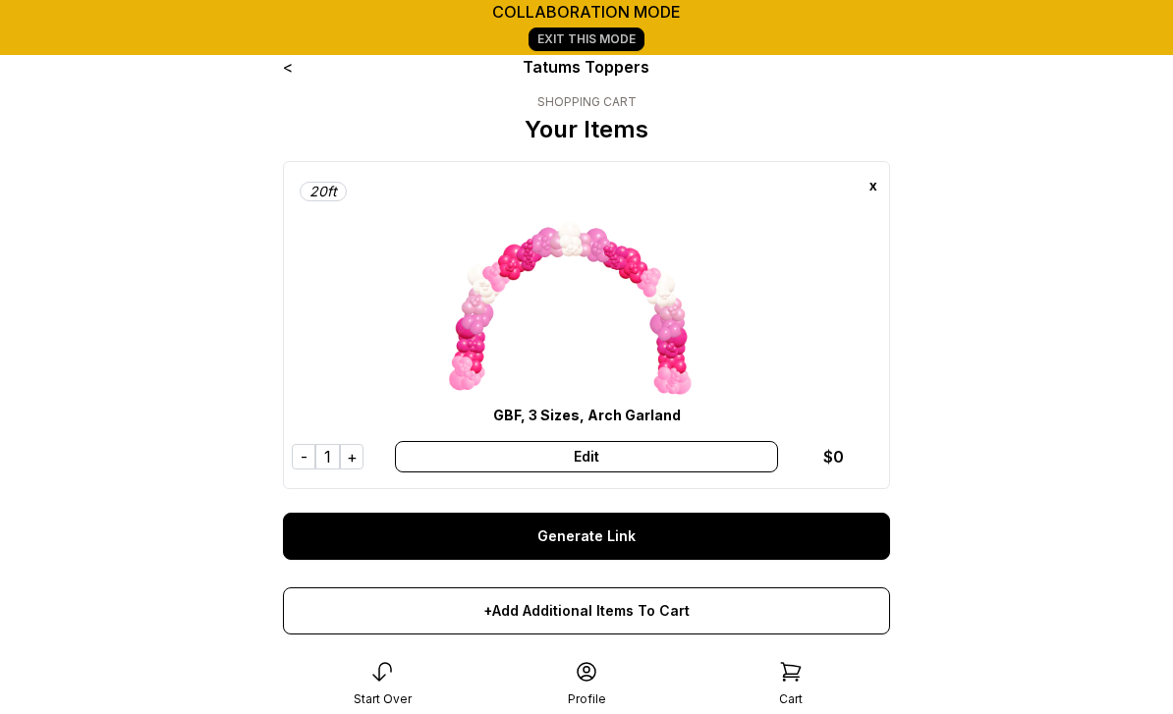
click at [586, 324] on img at bounding box center [586, 325] width 295 height 295
click at [631, 522] on link "Generate Link" at bounding box center [586, 536] width 607 height 47
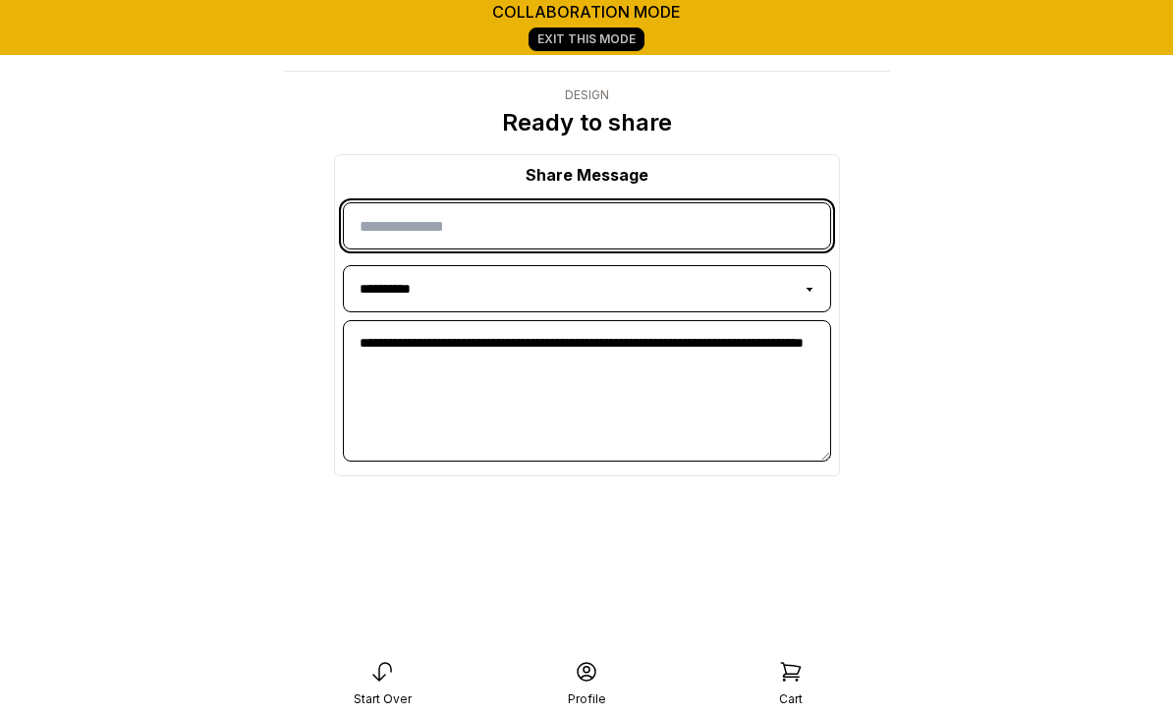
click at [476, 212] on input "input" at bounding box center [587, 225] width 488 height 47
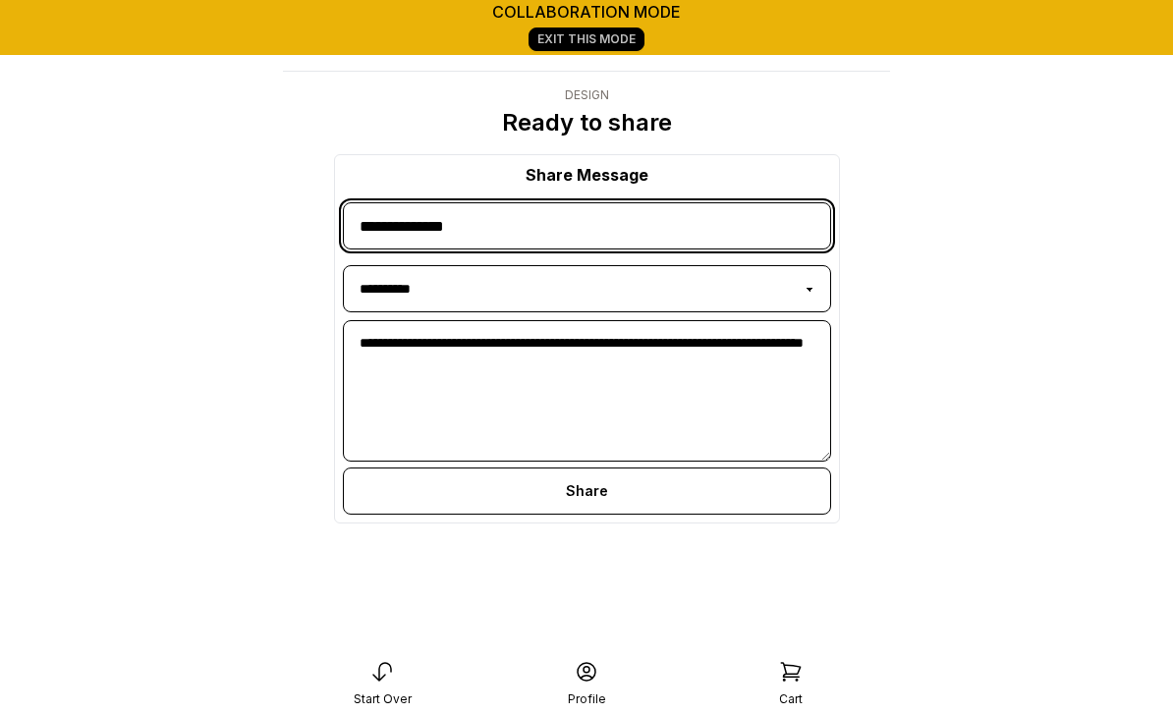
type input "**********"
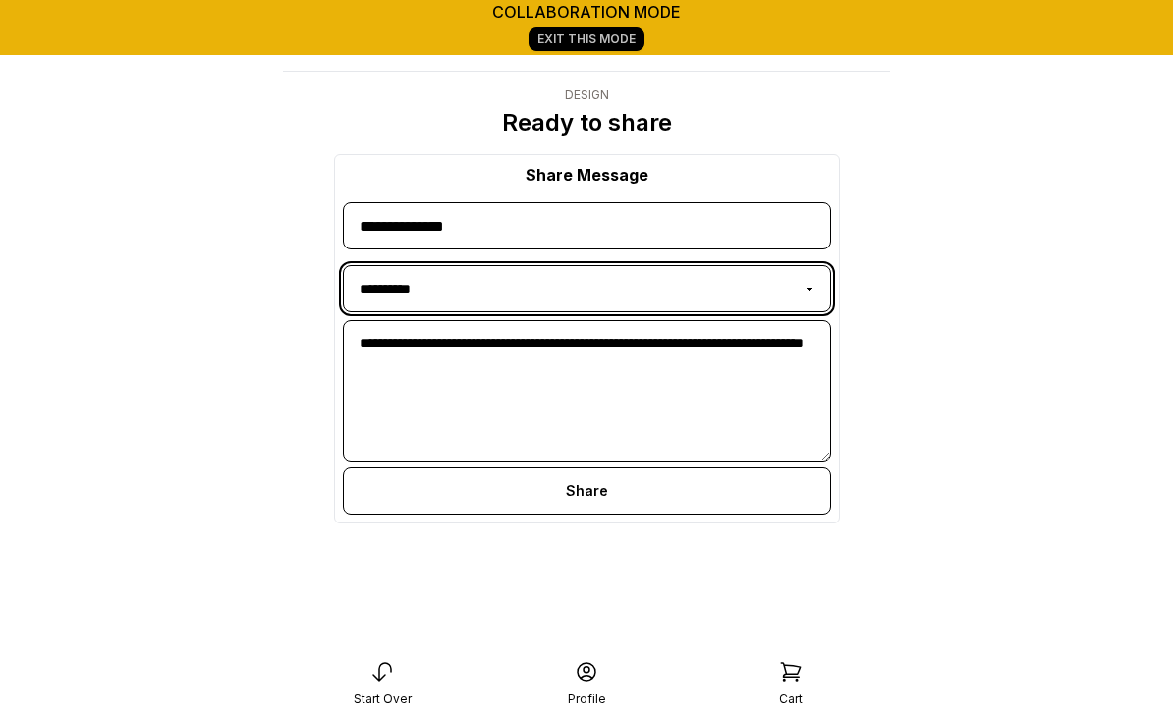
click at [809, 283] on select "**********" at bounding box center [587, 288] width 488 height 47
select select "*****"
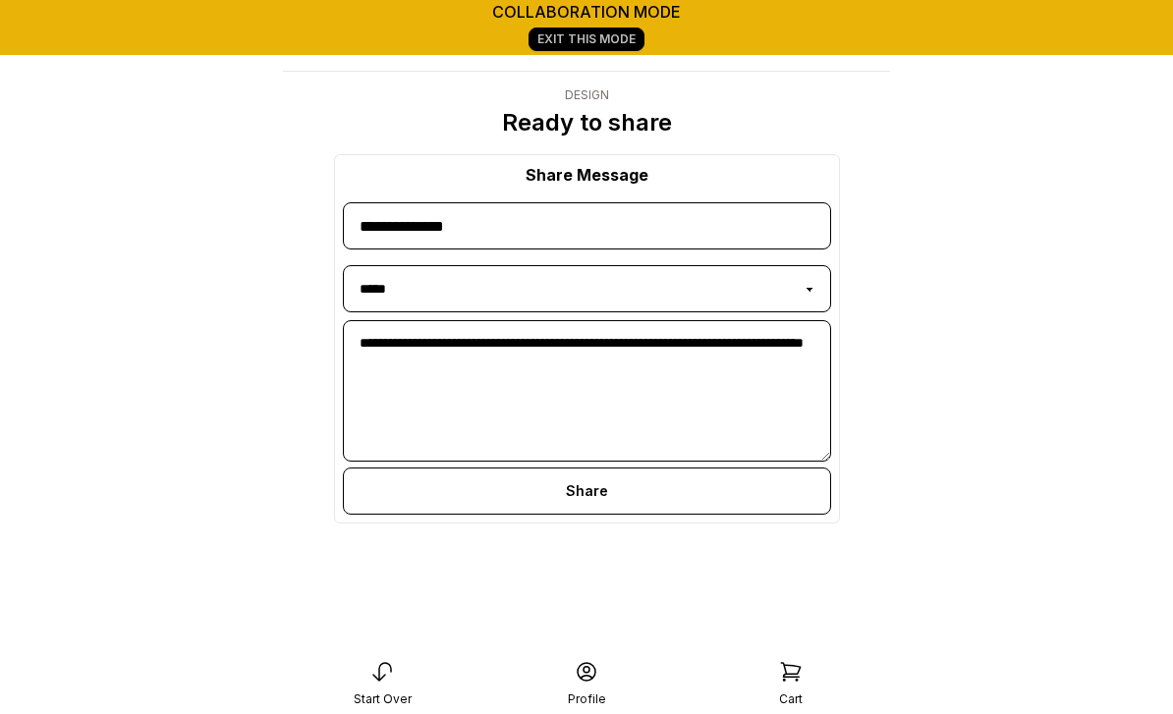
click at [942, 483] on main "**********" at bounding box center [586, 377] width 1173 height 754
click at [638, 492] on div "Share" at bounding box center [587, 491] width 488 height 47
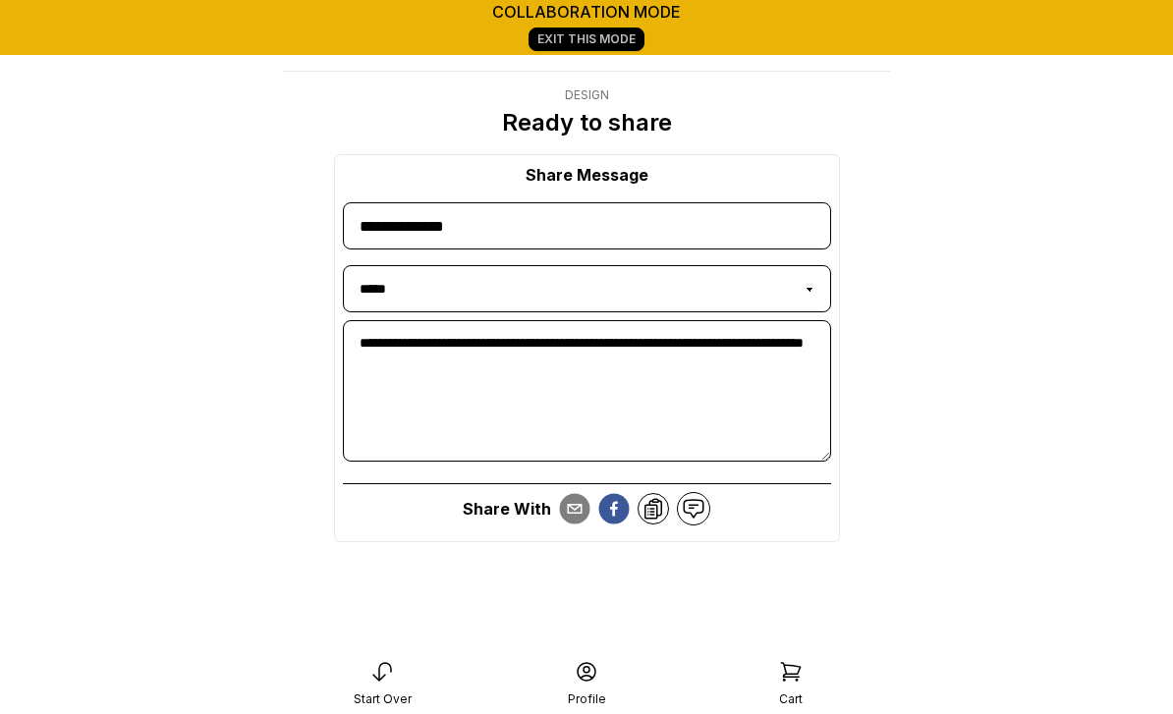
click at [612, 40] on link "Exit This Mode" at bounding box center [587, 40] width 116 height 24
click at [595, 661] on icon at bounding box center [587, 672] width 24 height 24
click at [656, 508] on icon at bounding box center [654, 509] width 17 height 20
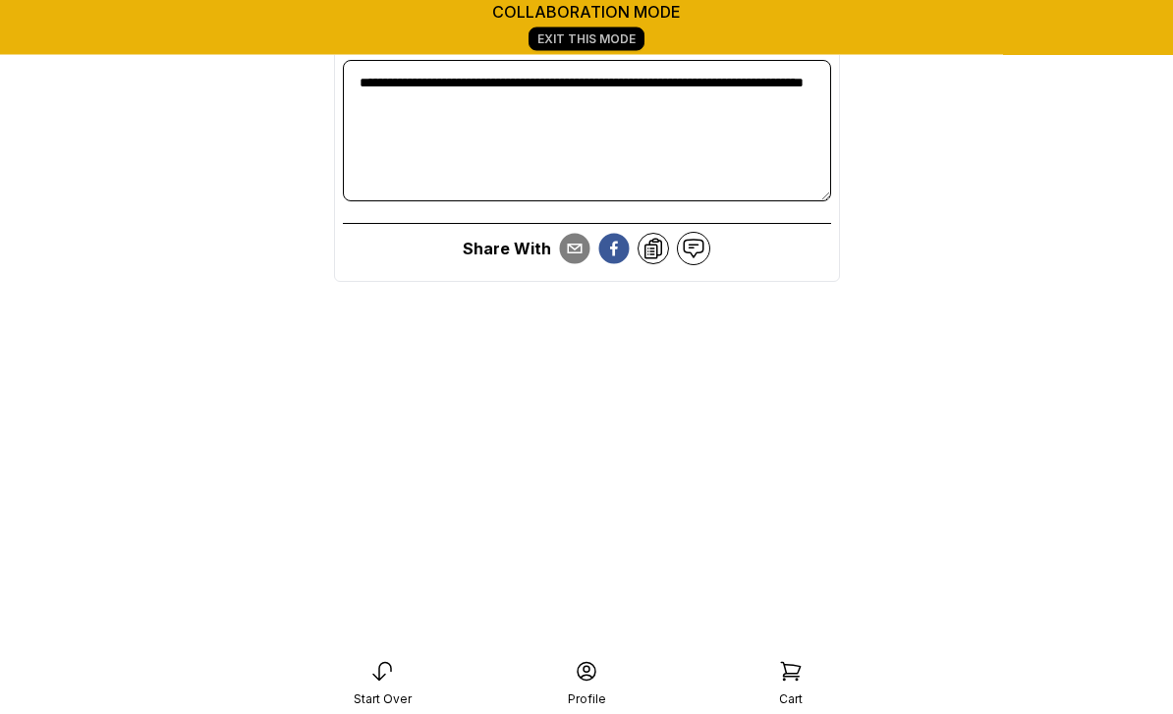
scroll to position [275, 0]
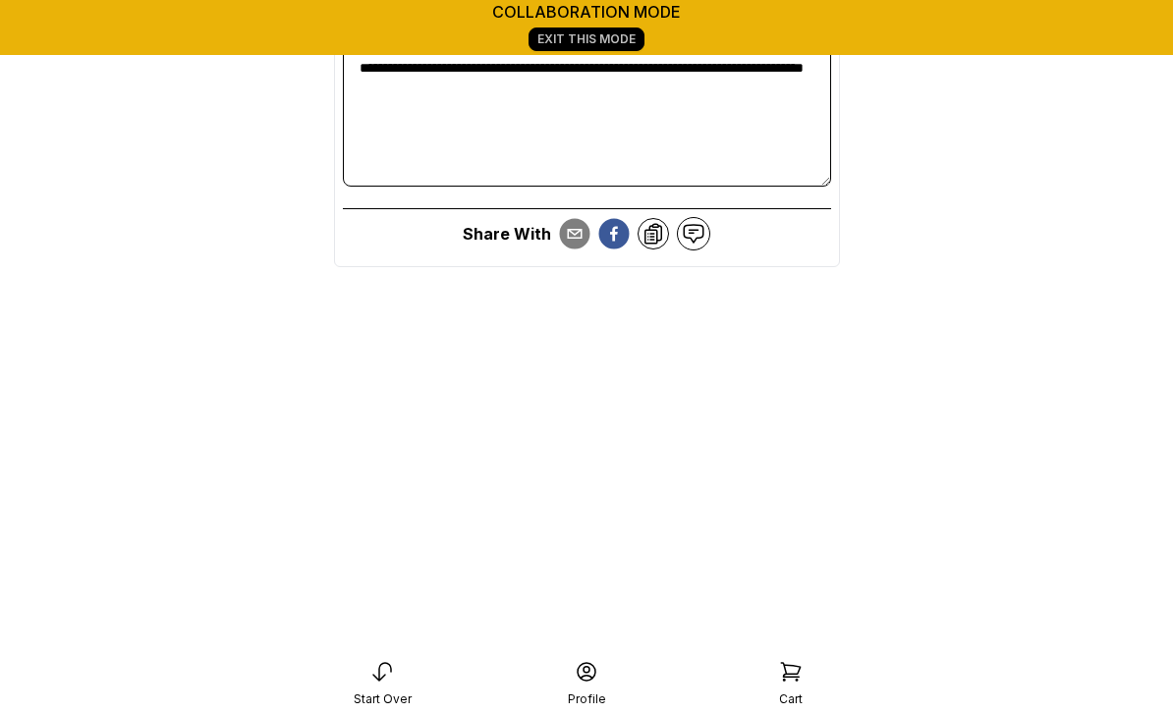
click at [594, 681] on icon at bounding box center [587, 672] width 18 height 18
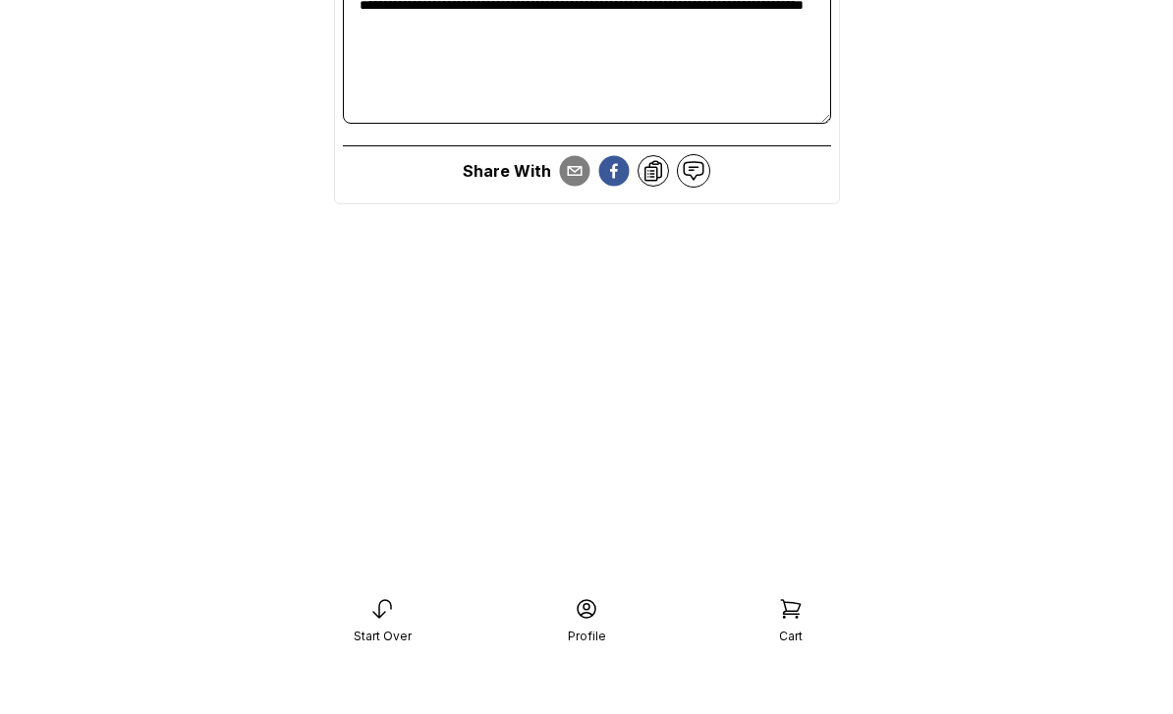
click at [798, 662] on html "**********" at bounding box center [586, 220] width 1173 height 990
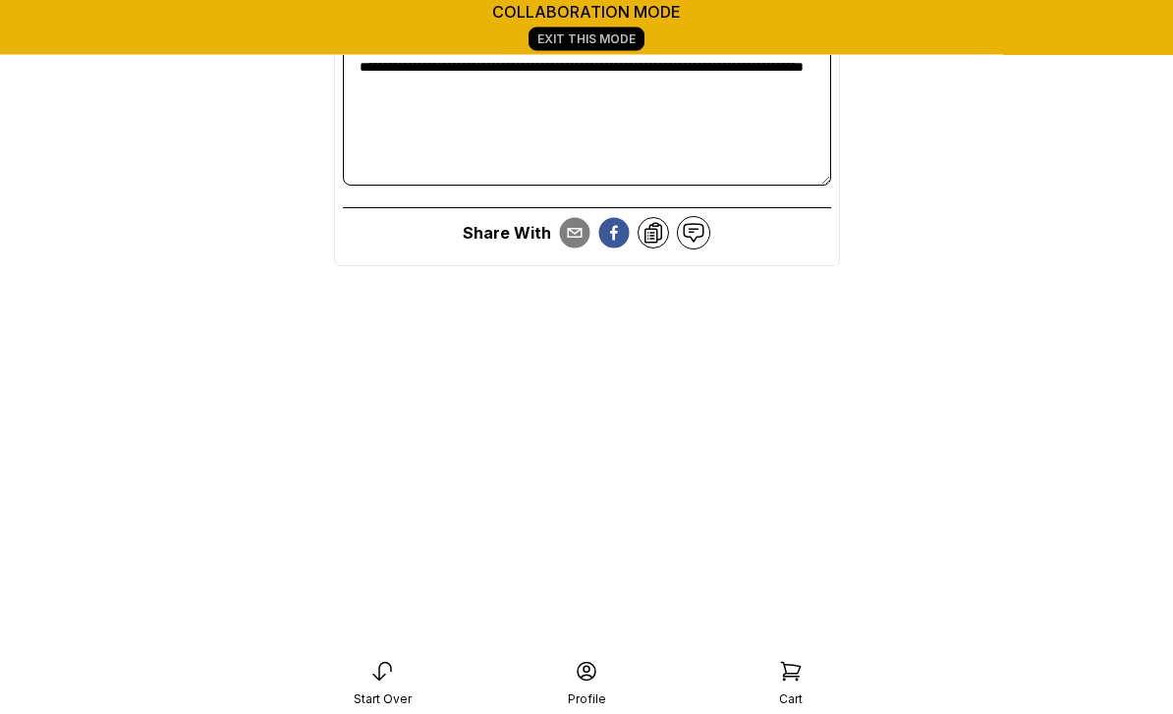
scroll to position [0, 0]
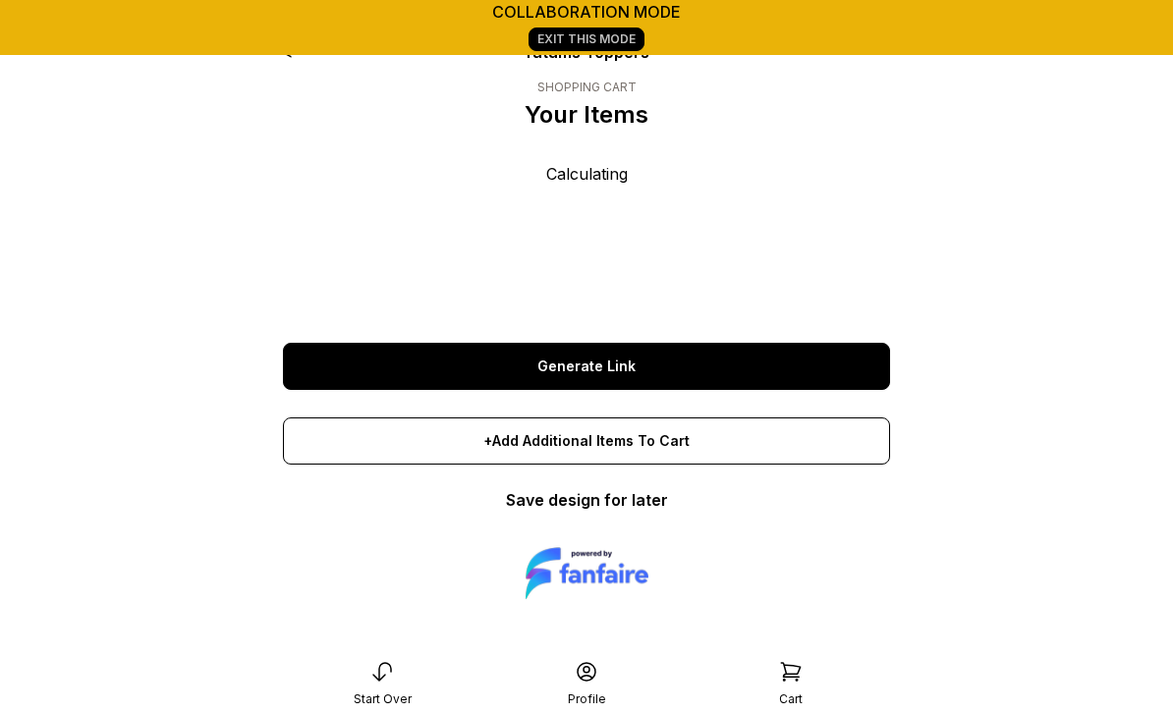
scroll to position [23, 0]
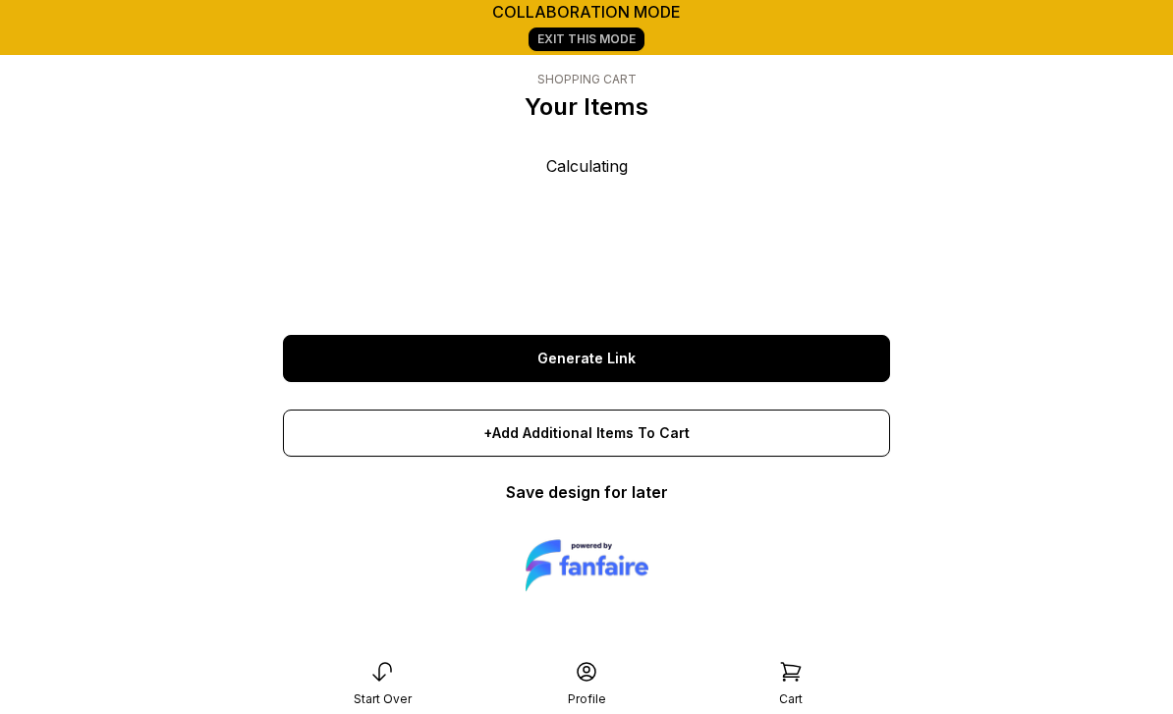
click at [650, 489] on link "Save design for later" at bounding box center [587, 493] width 162 height 20
click at [646, 364] on link "Generate Link" at bounding box center [586, 358] width 607 height 47
click at [595, 187] on div "Calculating" at bounding box center [586, 232] width 607 height 157
click at [388, 669] on icon at bounding box center [383, 672] width 24 height 24
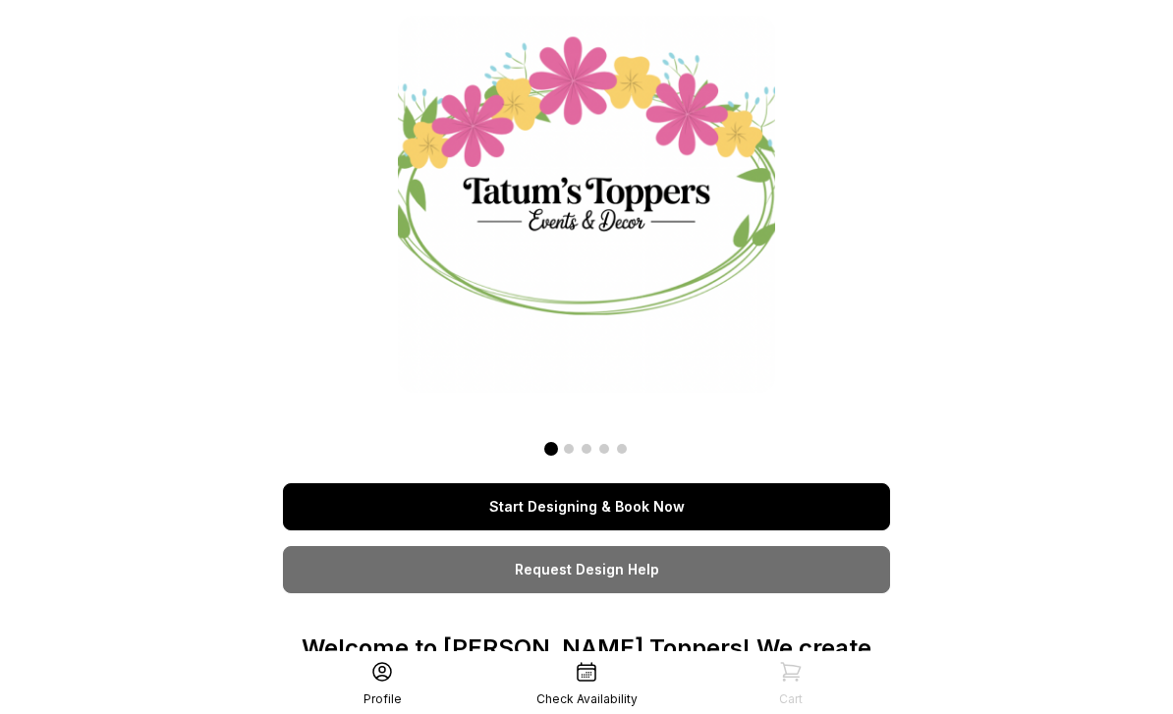
click at [706, 511] on link "Start Designing & Book Now" at bounding box center [586, 507] width 607 height 47
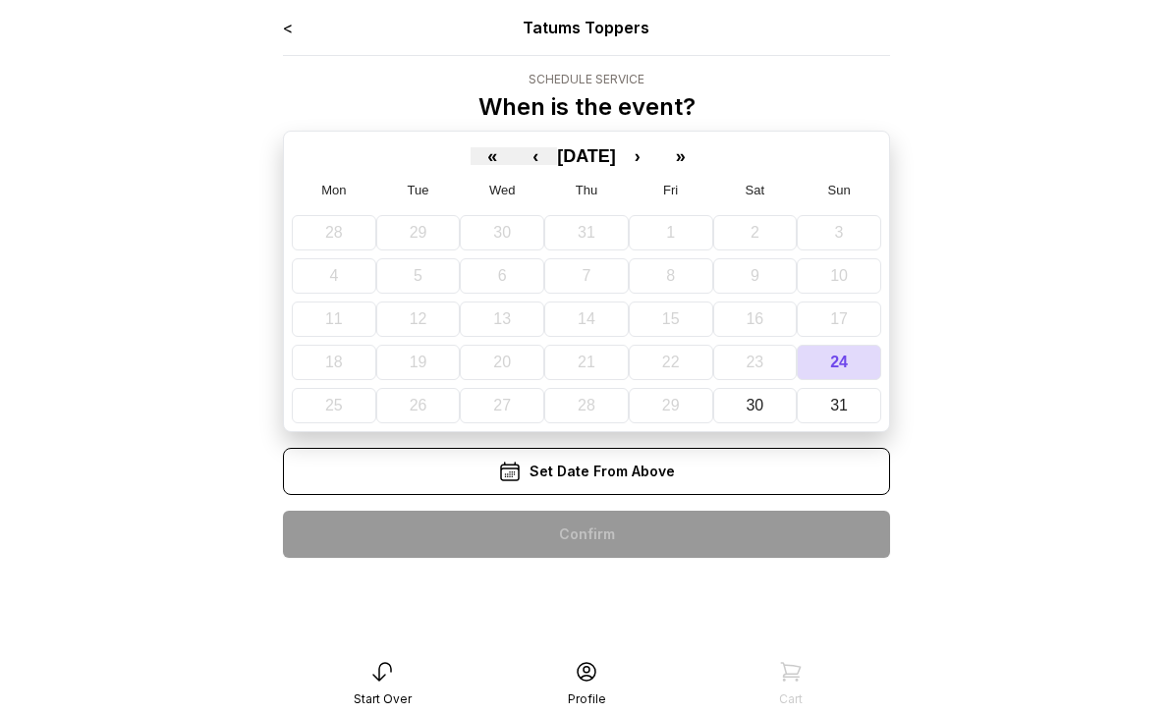
click at [285, 35] on link "<" at bounding box center [288, 28] width 10 height 20
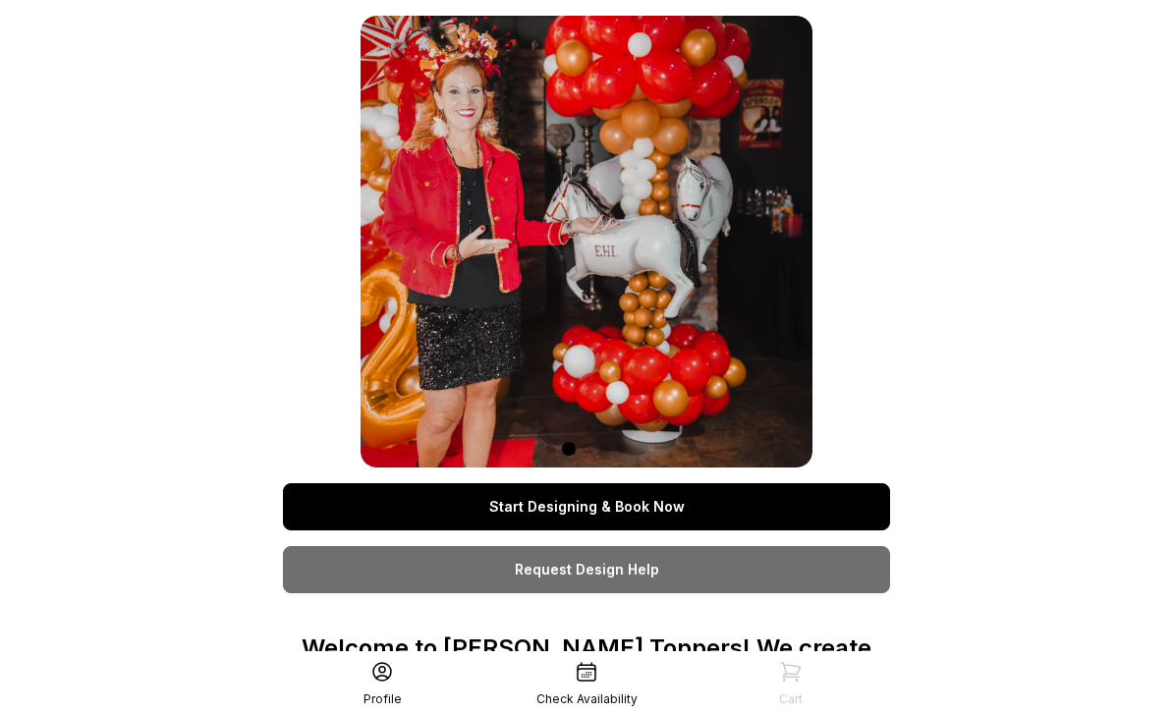
click at [374, 665] on icon at bounding box center [383, 672] width 24 height 24
click at [384, 663] on icon at bounding box center [382, 672] width 18 height 18
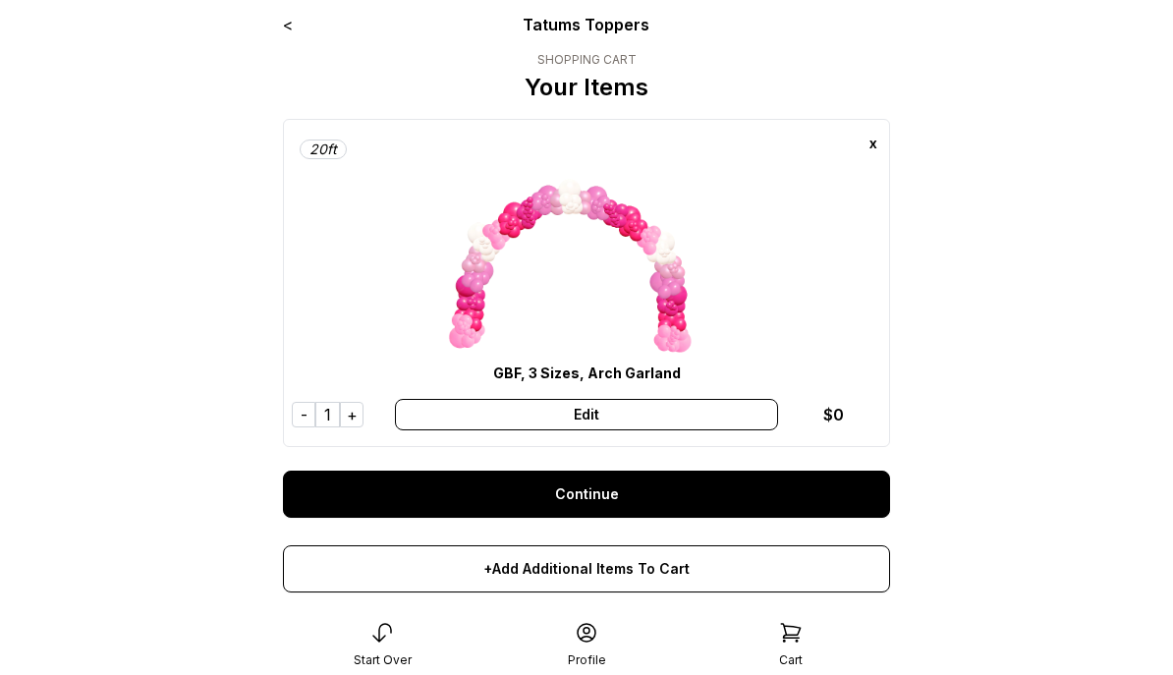
scroll to position [12, 0]
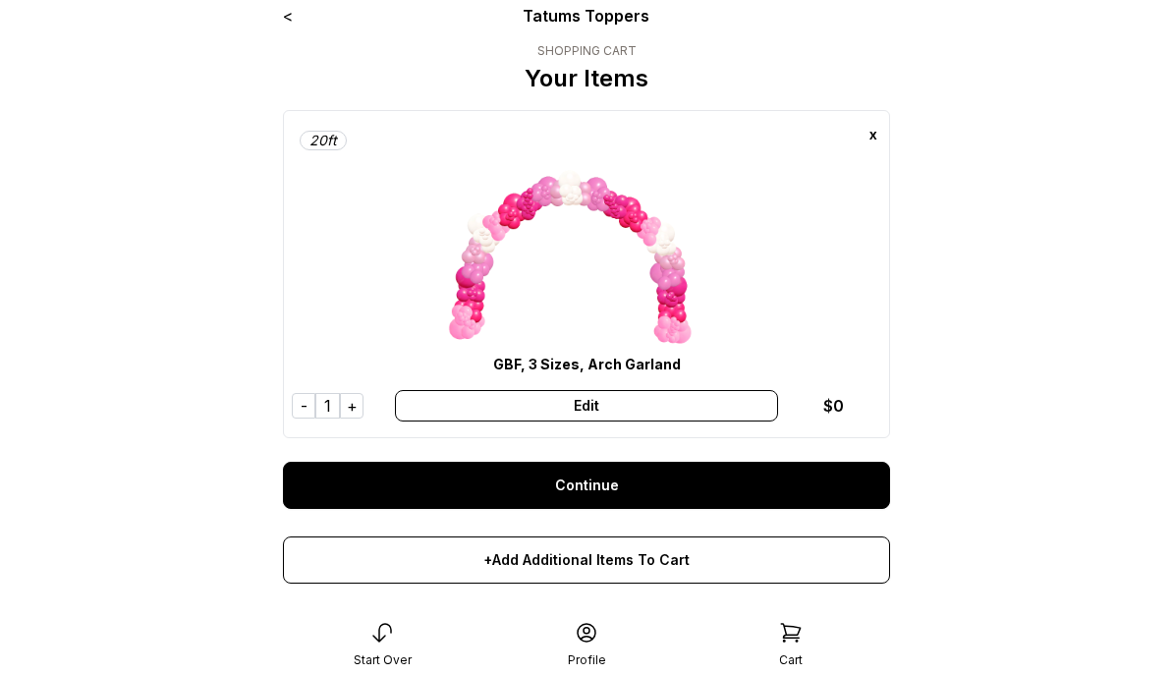
click at [602, 413] on div "Edit" at bounding box center [586, 405] width 382 height 31
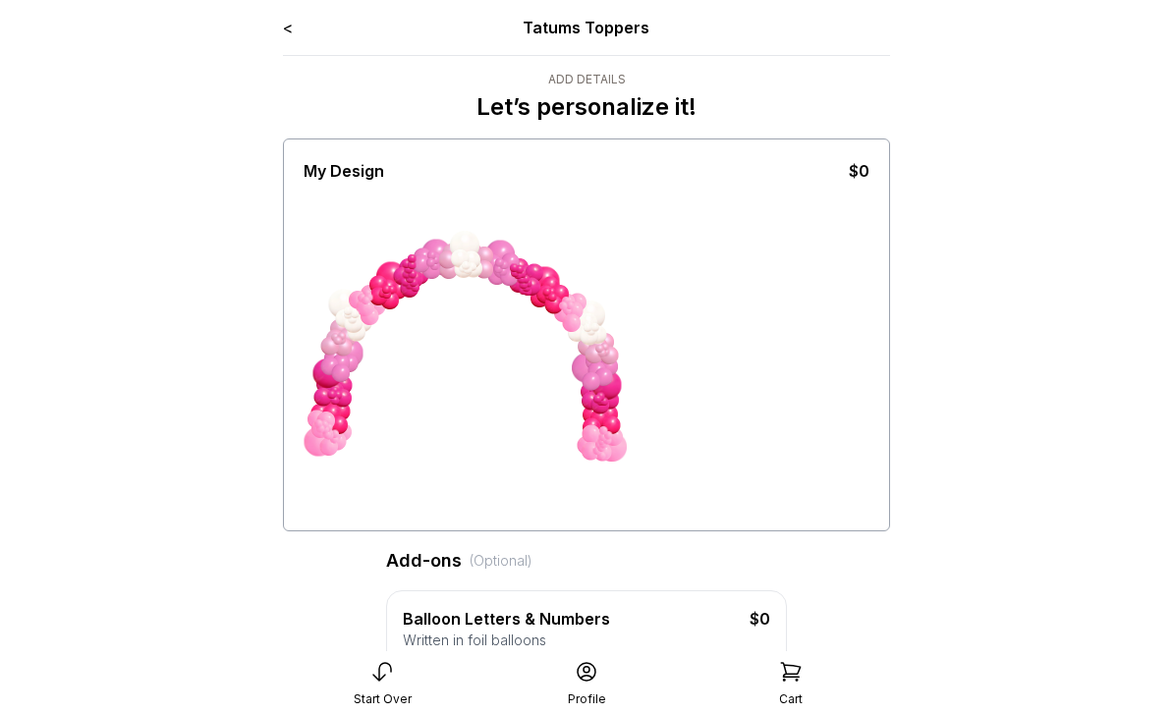
click at [855, 173] on div "$0" at bounding box center [859, 171] width 21 height 24
click at [283, 30] on link "<" at bounding box center [288, 28] width 10 height 20
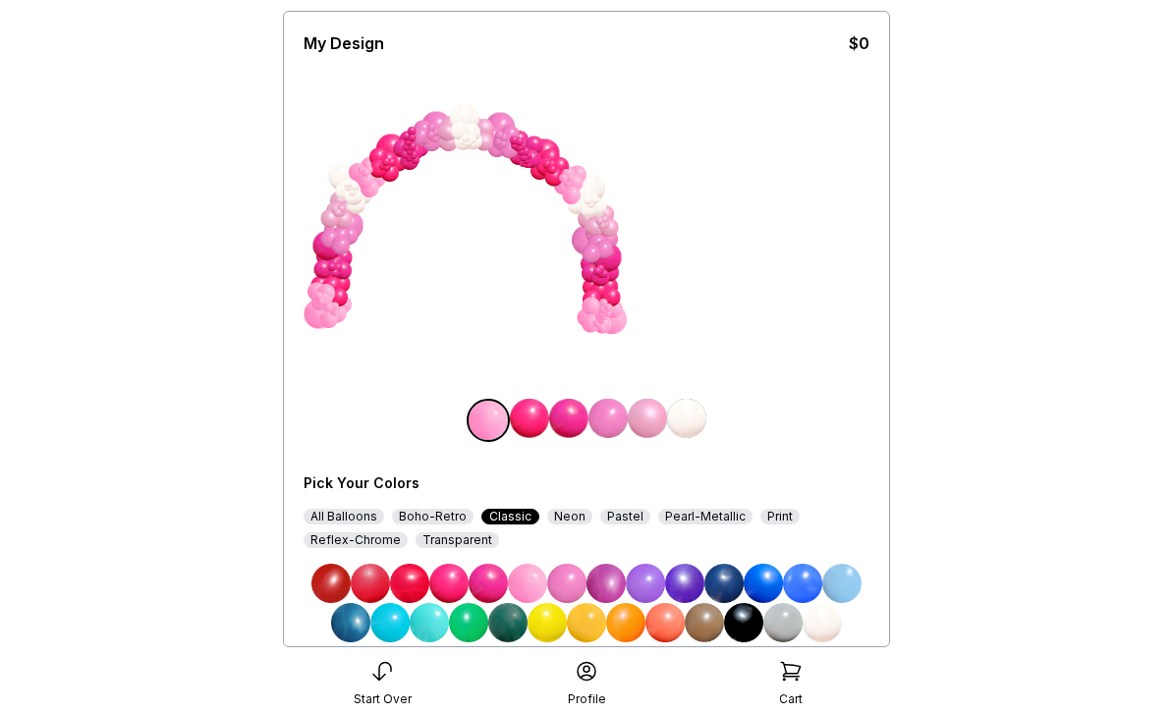
scroll to position [191, 0]
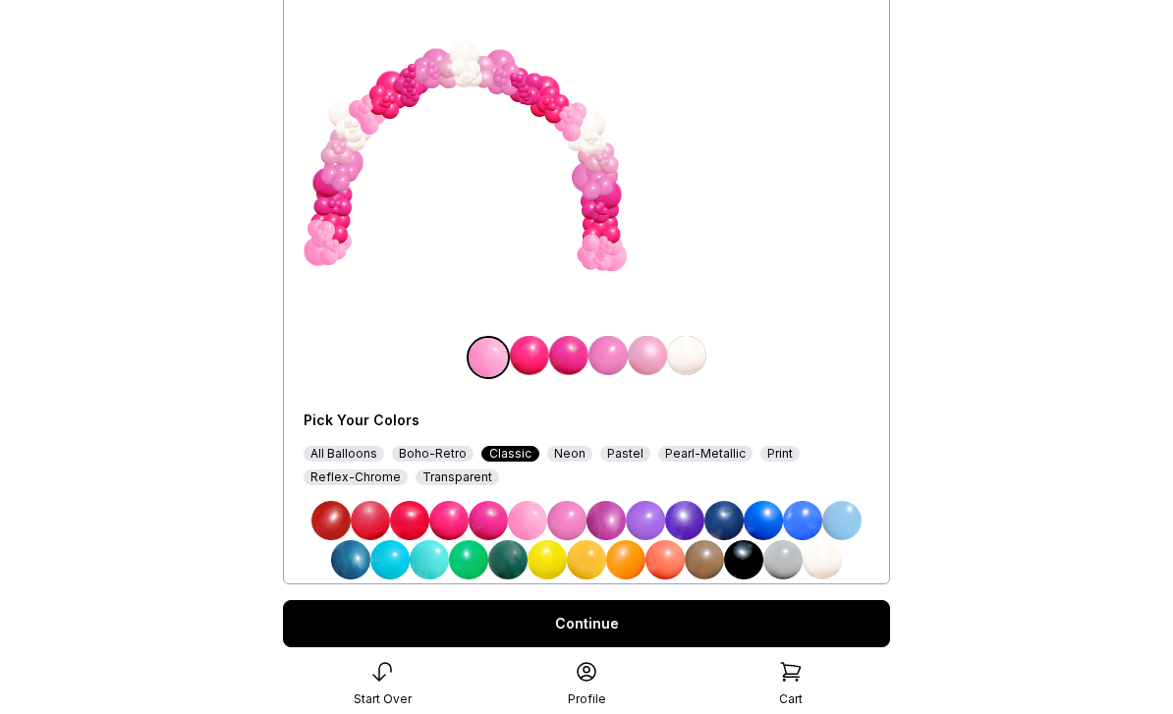
click at [595, 631] on link "Continue" at bounding box center [586, 623] width 607 height 47
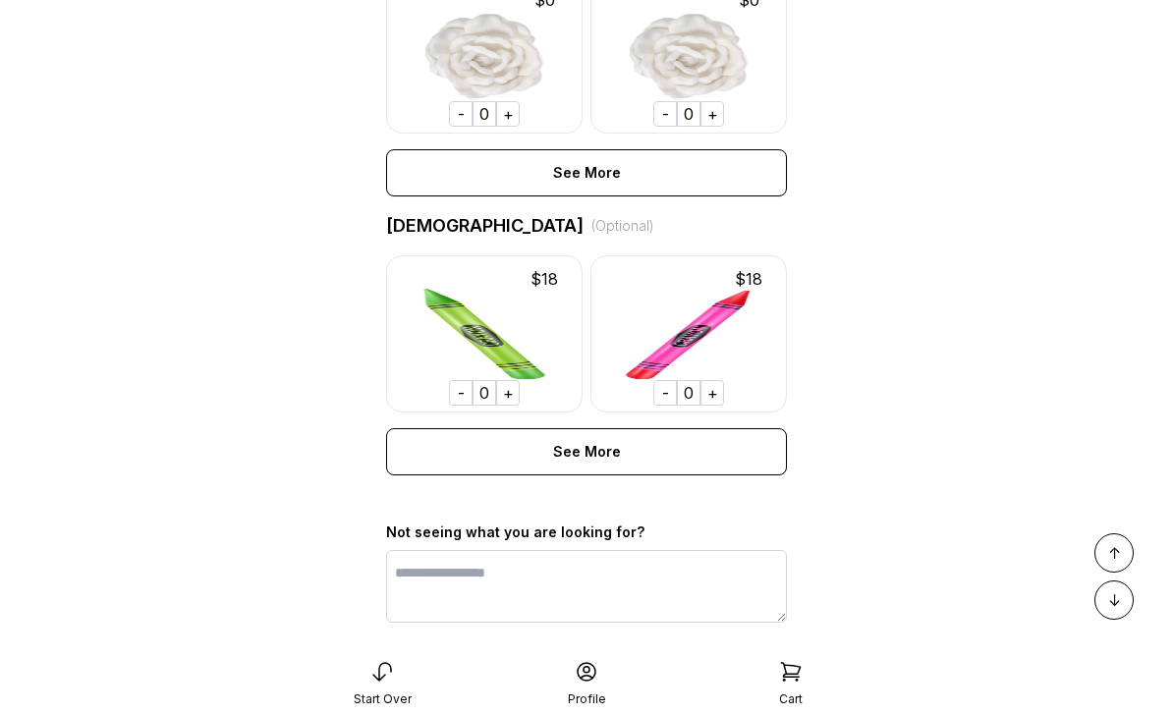
scroll to position [1405, 0]
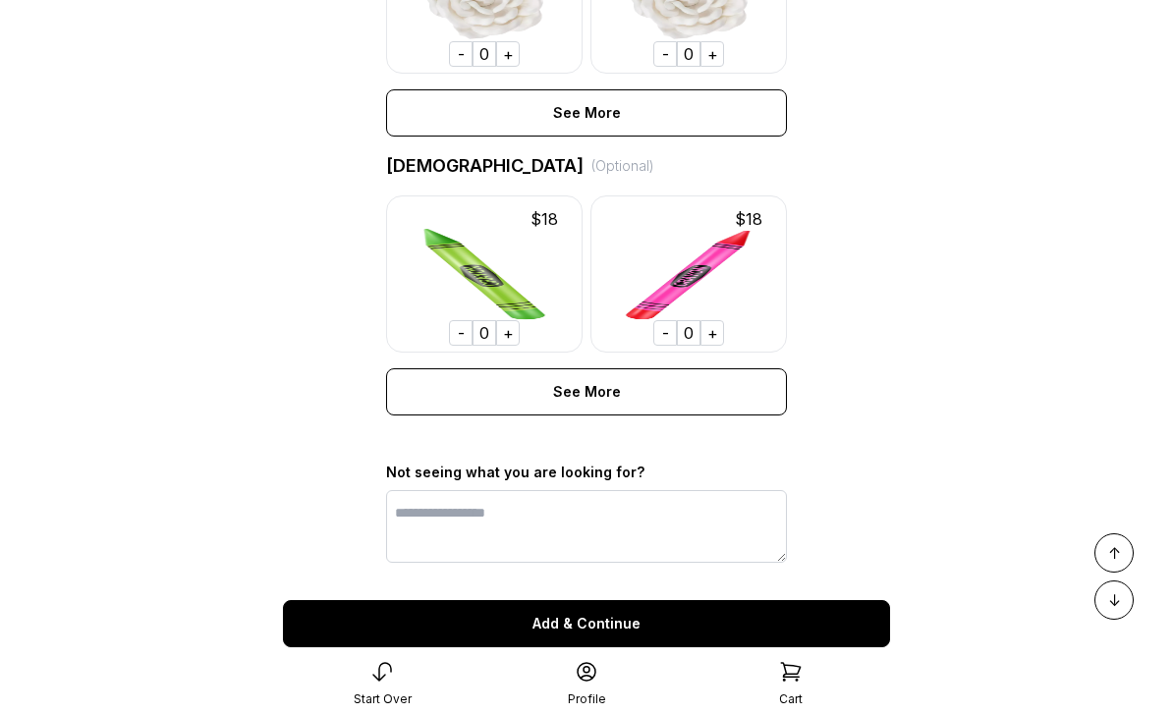
click at [594, 627] on div "Add & Continue" at bounding box center [586, 623] width 607 height 47
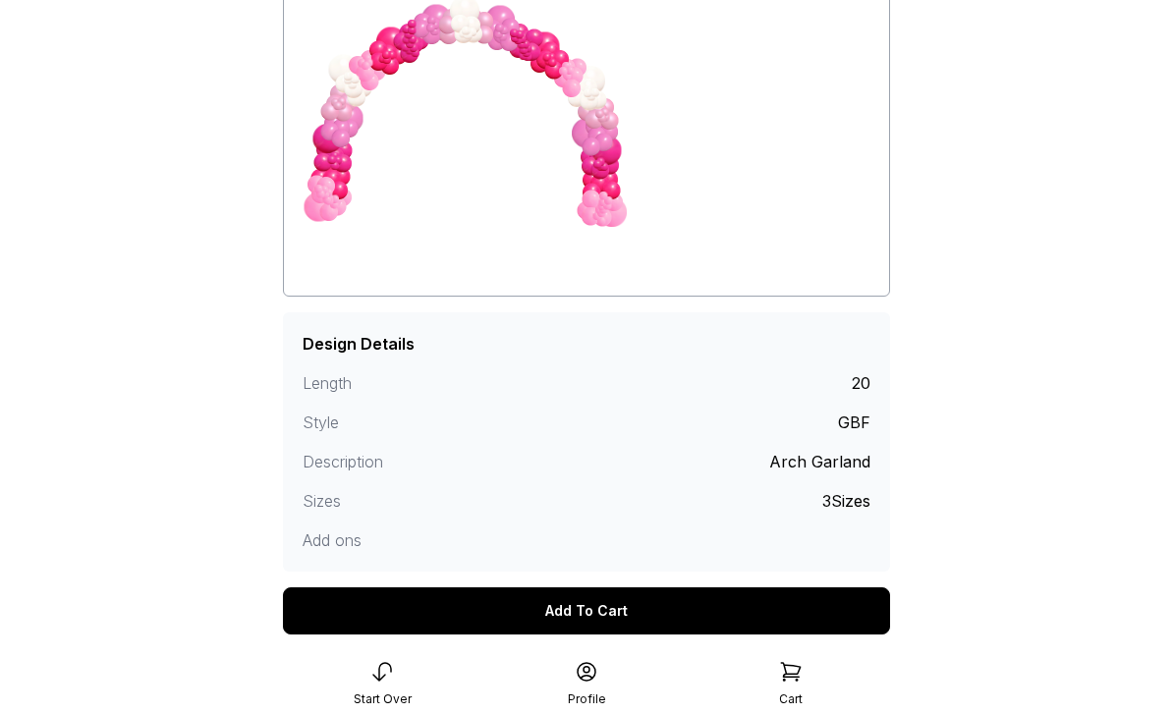
scroll to position [229, 0]
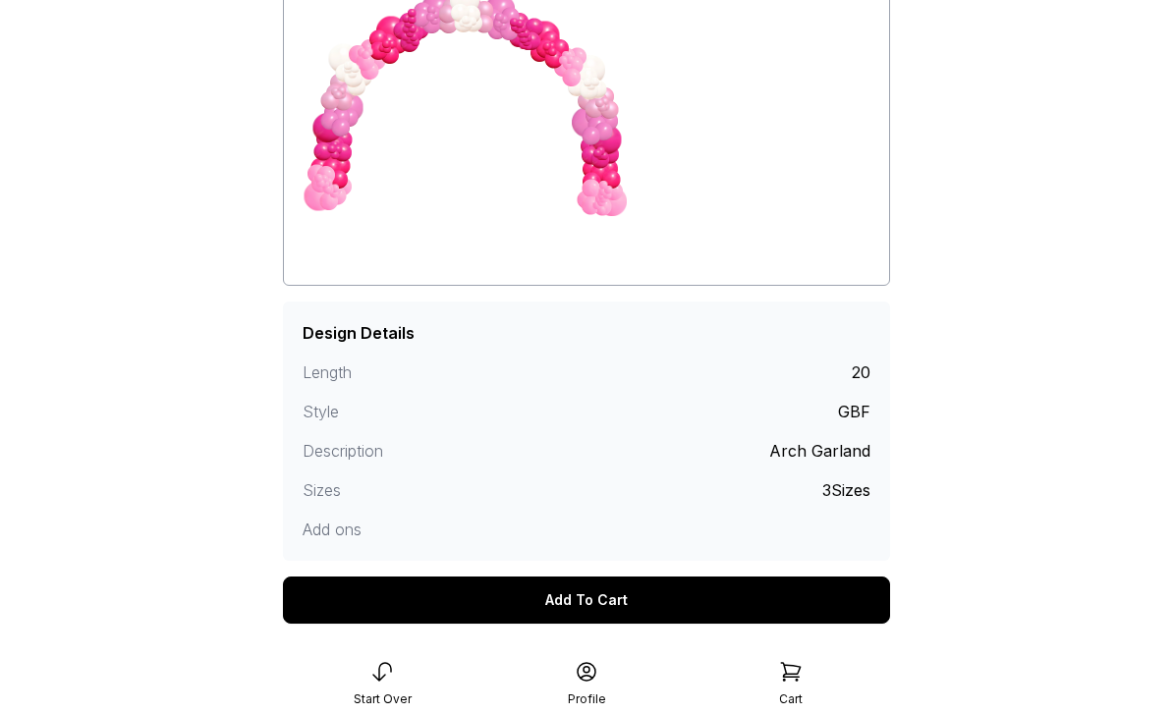
click at [596, 596] on div "Add To Cart" at bounding box center [586, 600] width 607 height 47
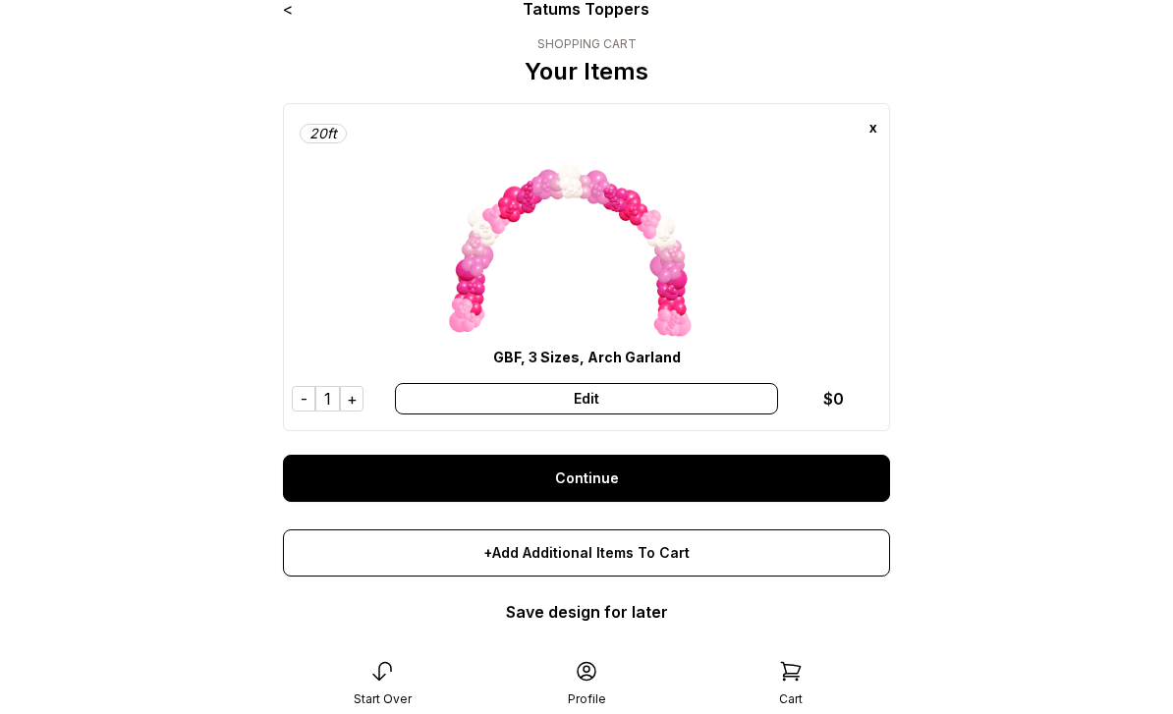
scroll to position [71, 0]
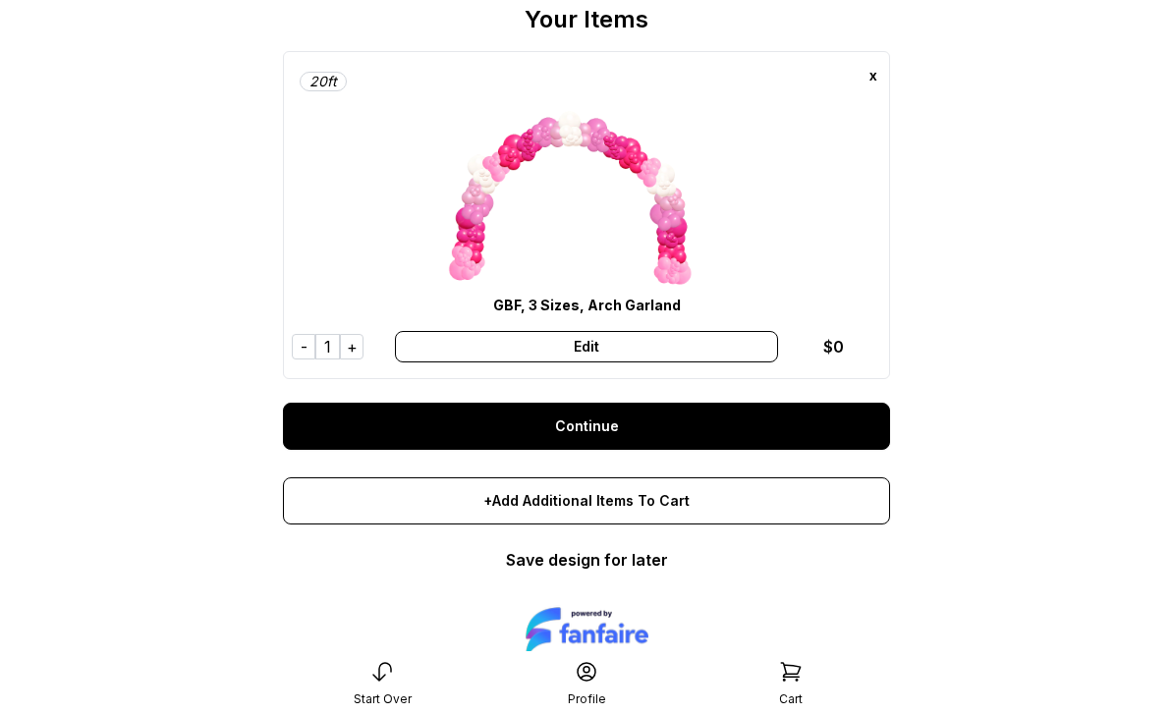
click at [637, 569] on link "Save design for later" at bounding box center [587, 560] width 162 height 20
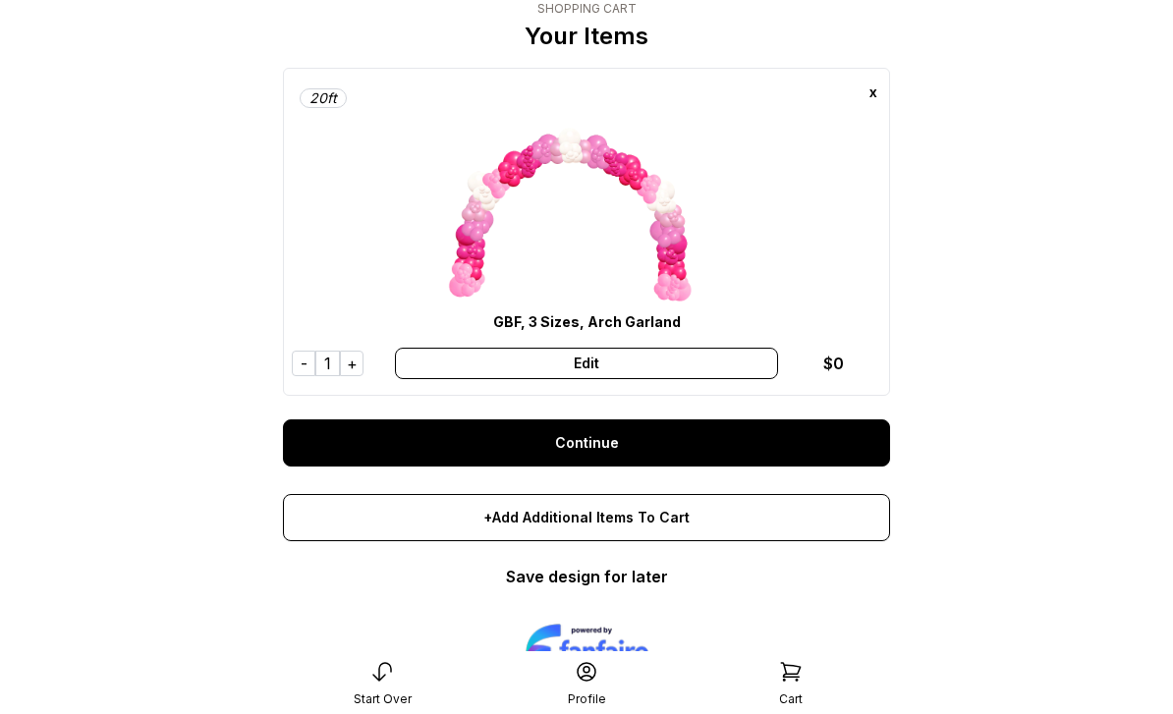
scroll to position [0, 0]
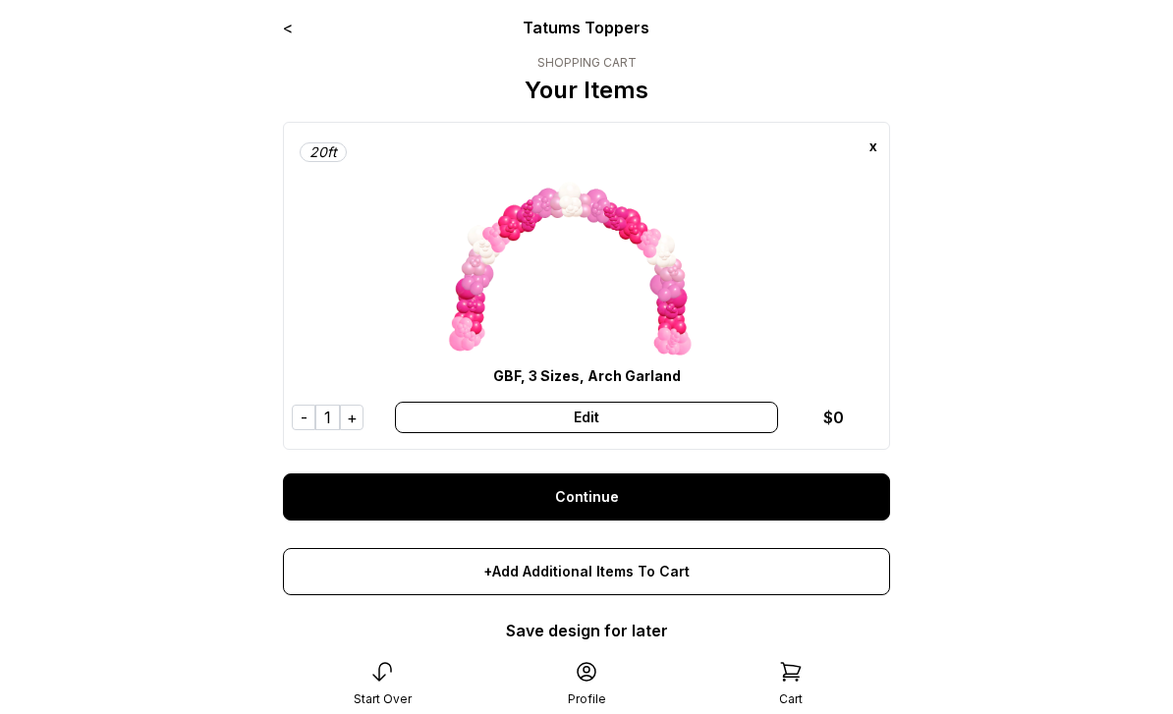
click at [584, 665] on icon at bounding box center [587, 672] width 24 height 24
click at [787, 660] on icon at bounding box center [791, 672] width 24 height 24
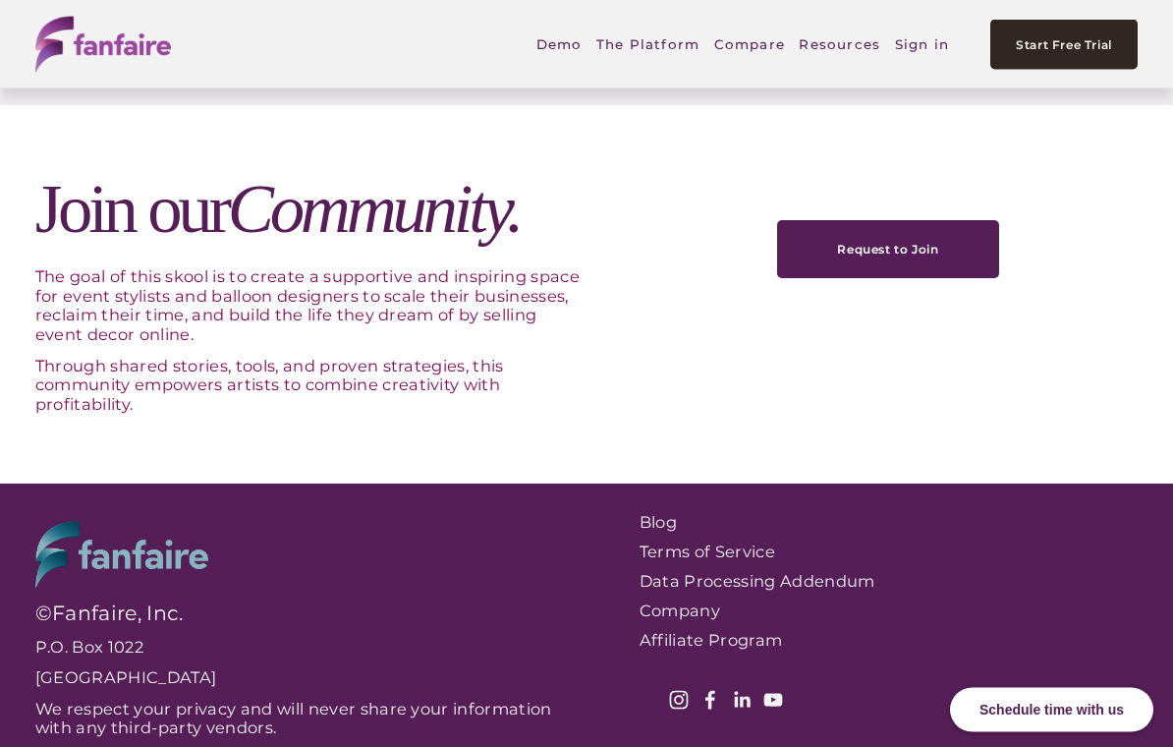
scroll to position [6006, 0]
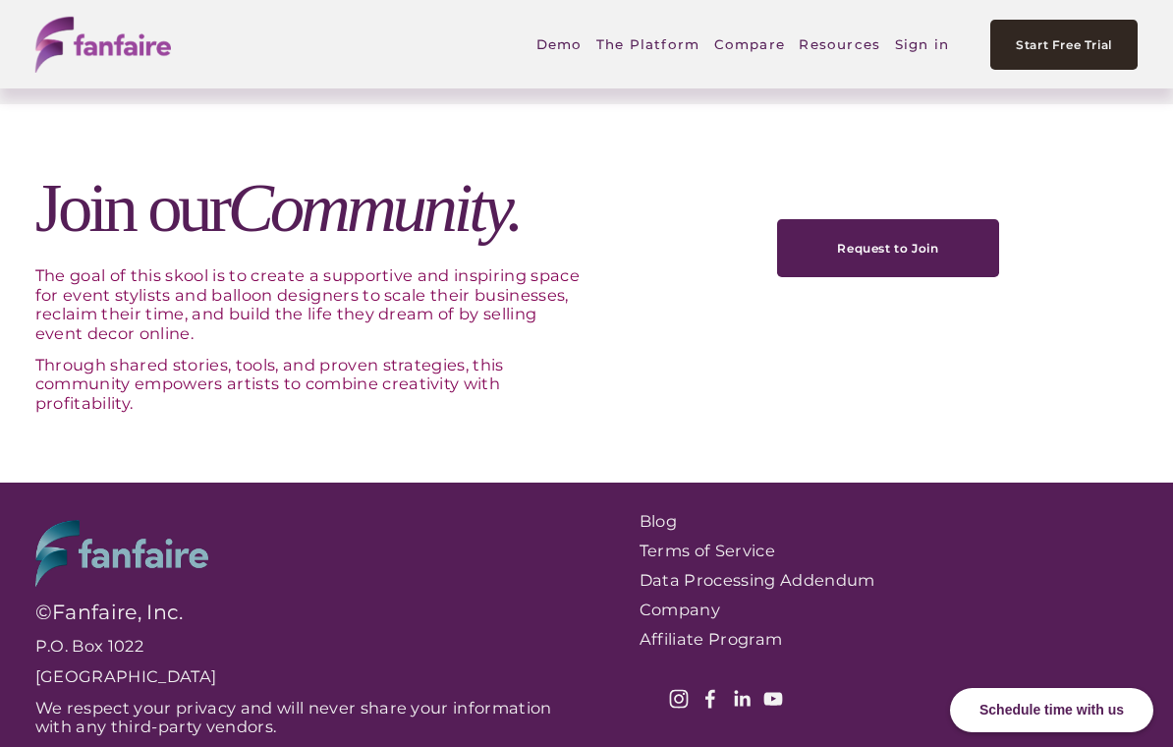
click at [1120, 252] on div "Join our Community. The goal of this skool is to create a supportive and inspir…" at bounding box center [586, 292] width 1173 height 377
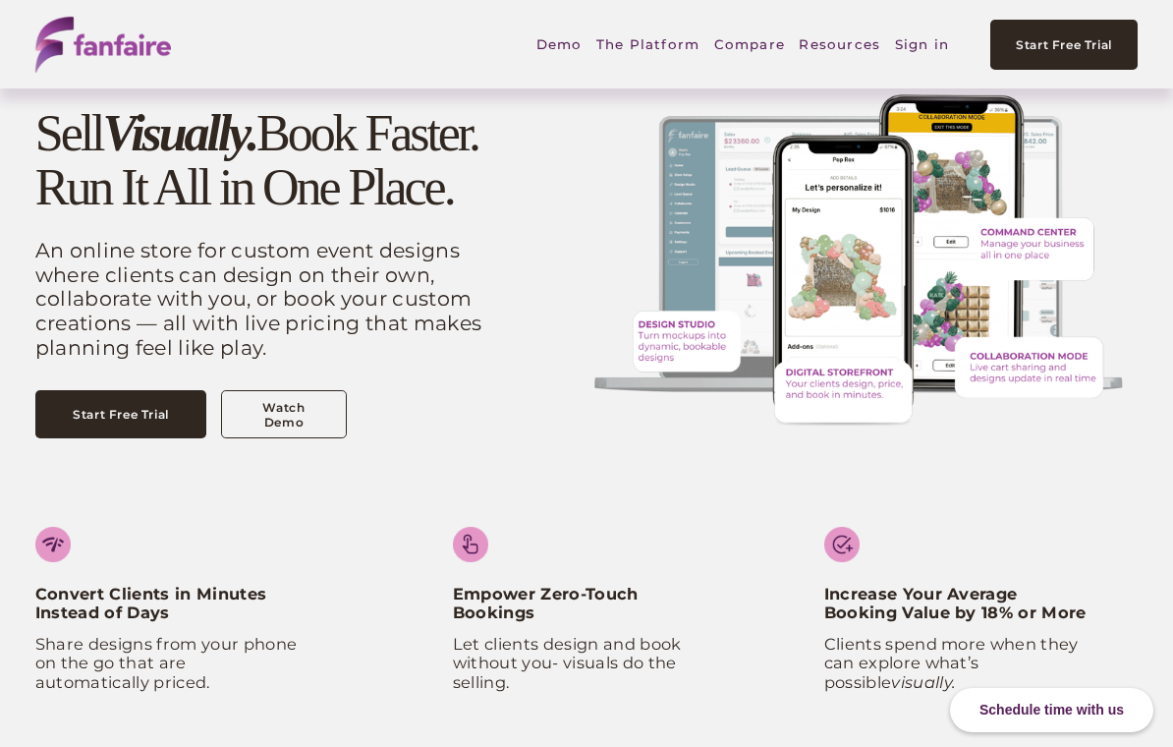
scroll to position [0, 0]
